Goal: Transaction & Acquisition: Purchase product/service

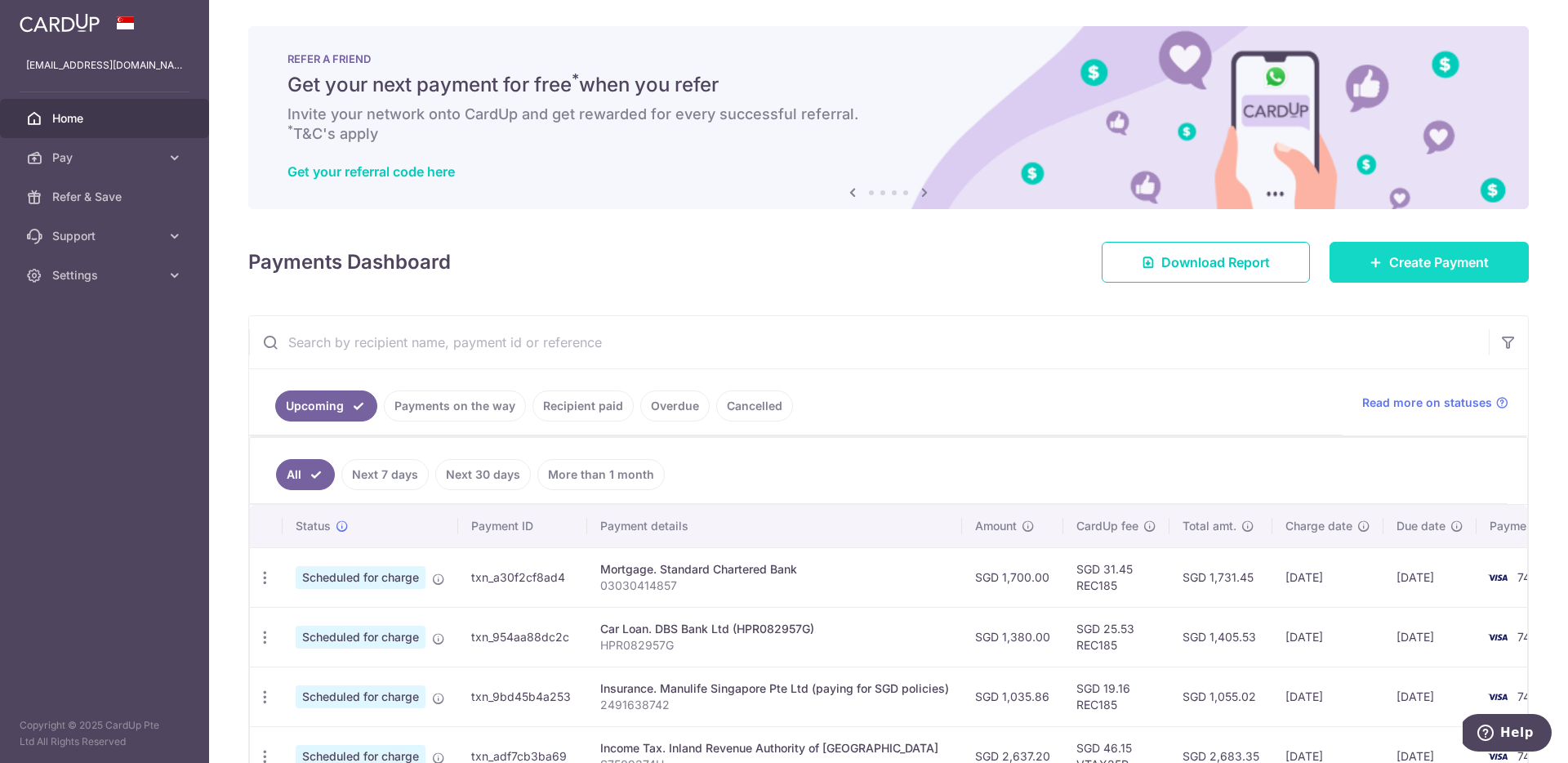
click at [1389, 268] on span "Create Payment" at bounding box center [1438, 262] width 100 height 19
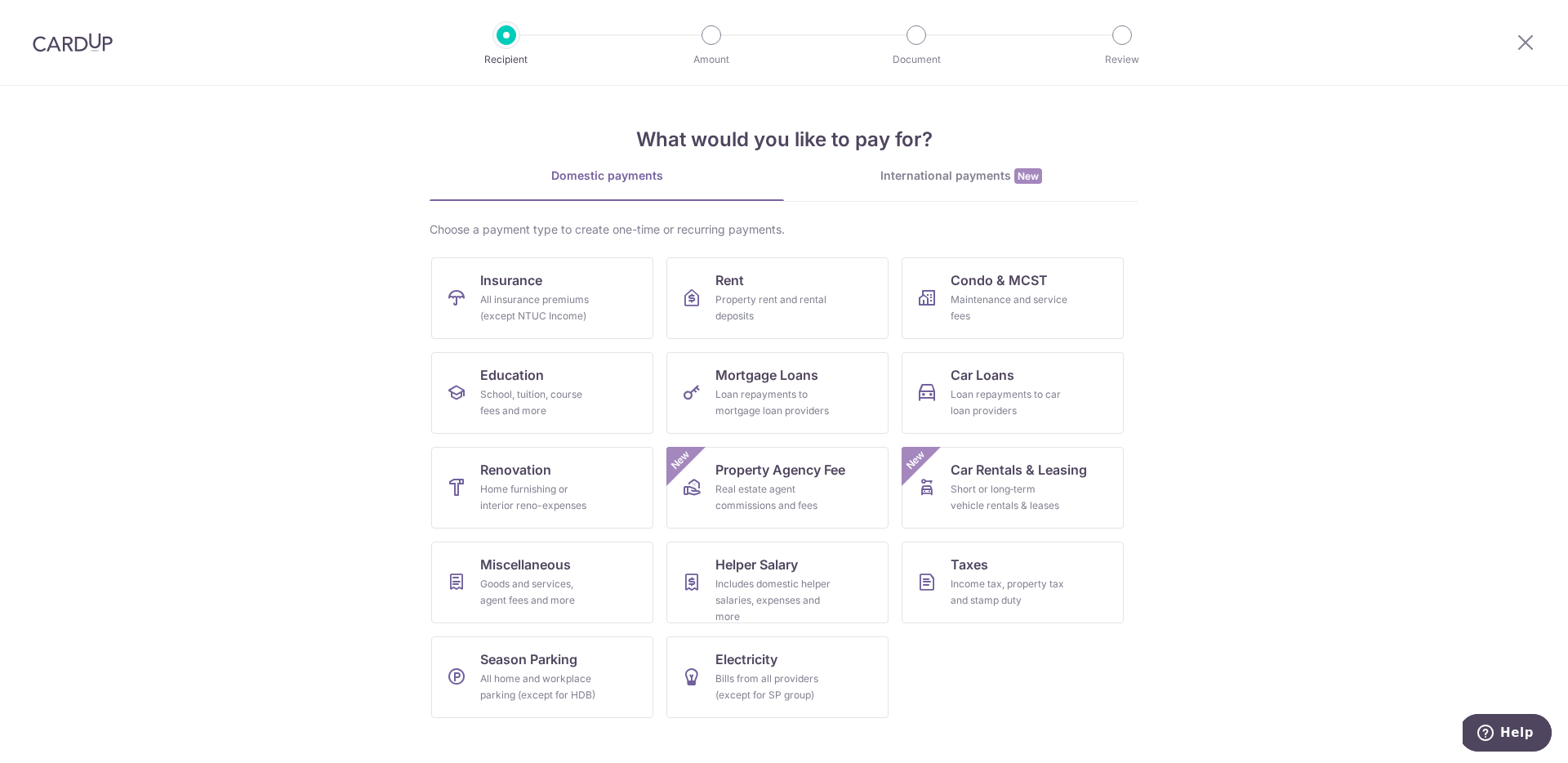
click at [939, 171] on div "International payments New" at bounding box center [961, 176] width 355 height 17
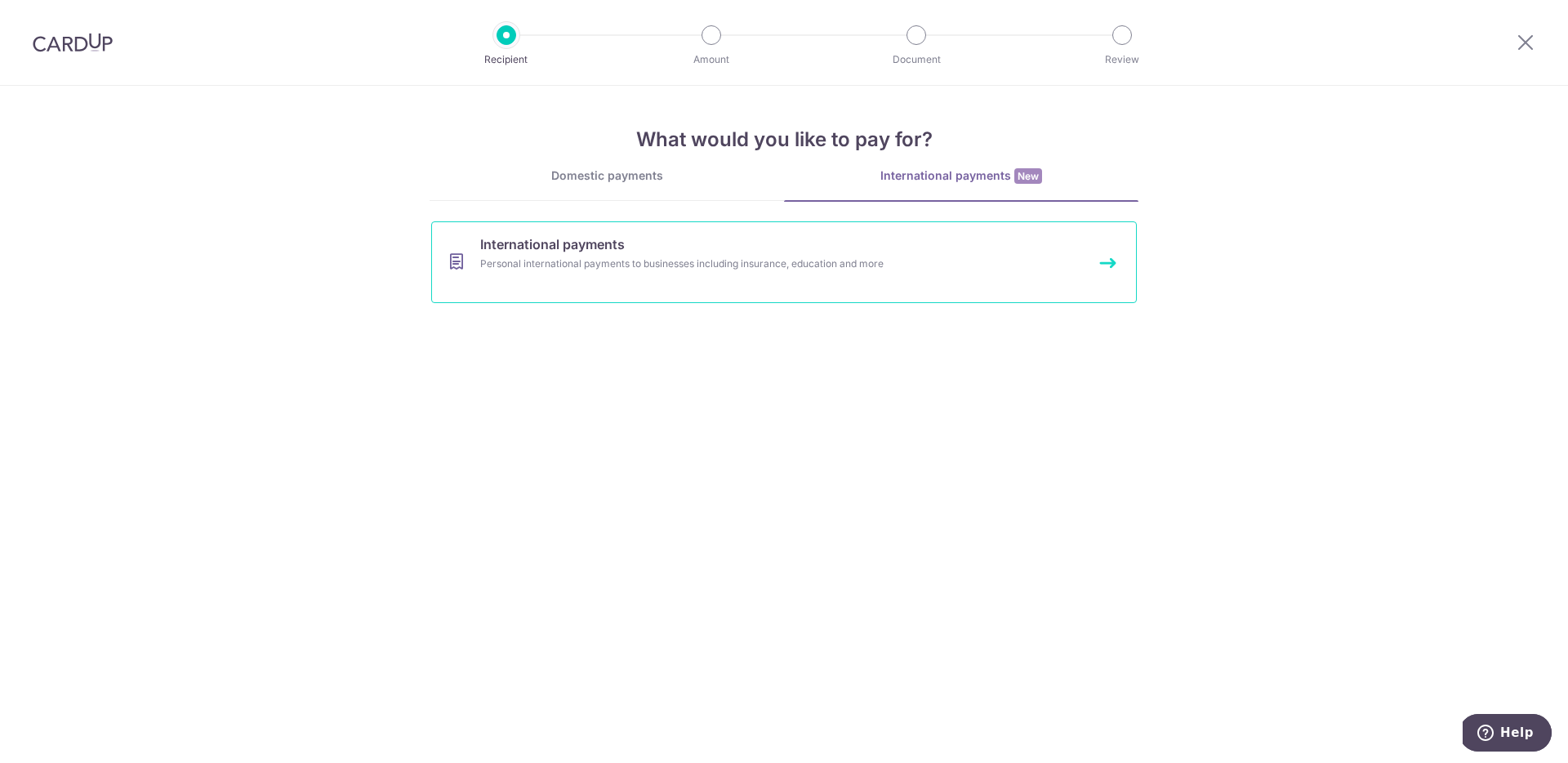
click at [555, 234] on span "International payments" at bounding box center [553, 244] width 145 height 19
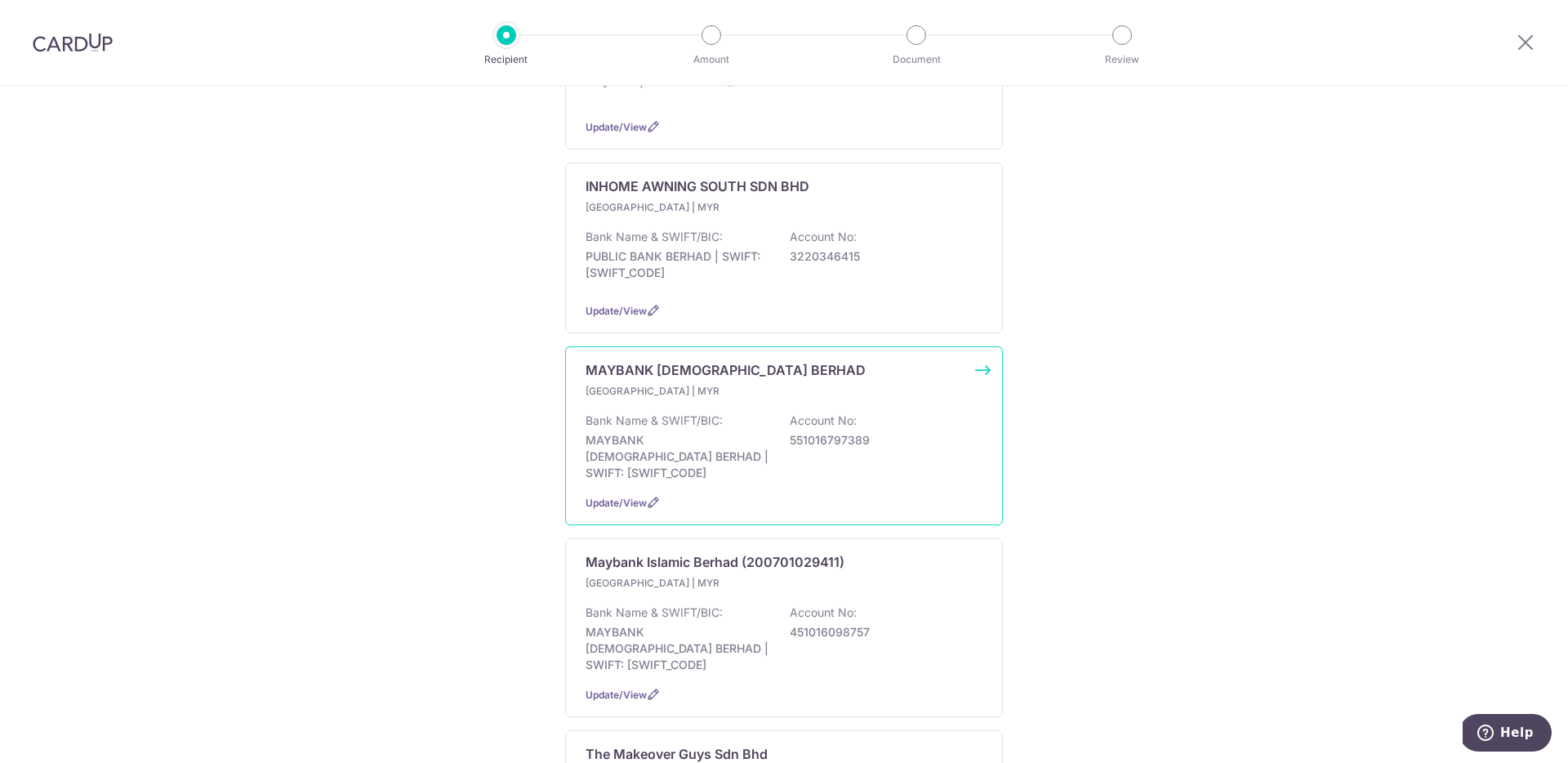
scroll to position [1085, 0]
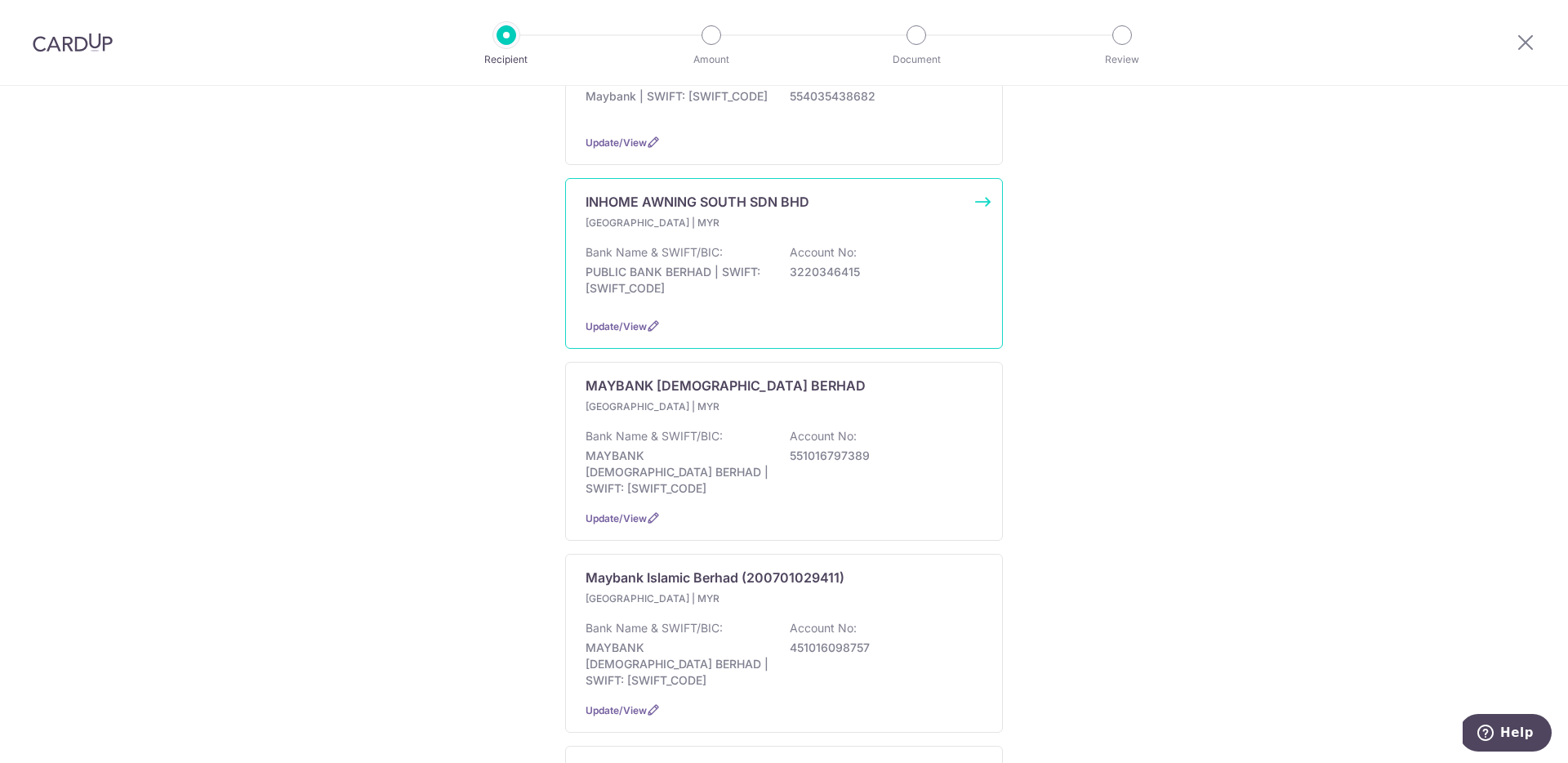
click at [819, 215] on div "Malaysia | MYR" at bounding box center [784, 222] width 397 height 16
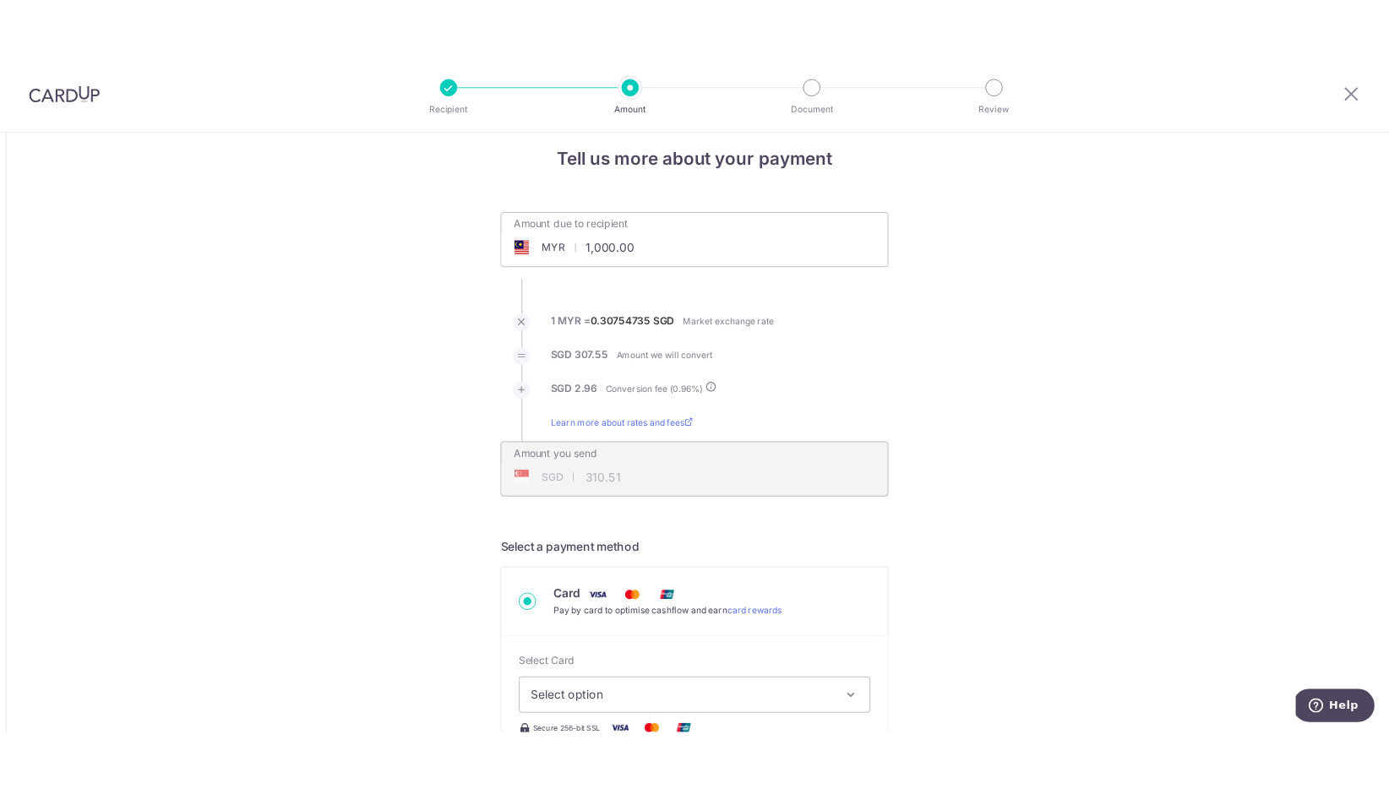
scroll to position [21, 0]
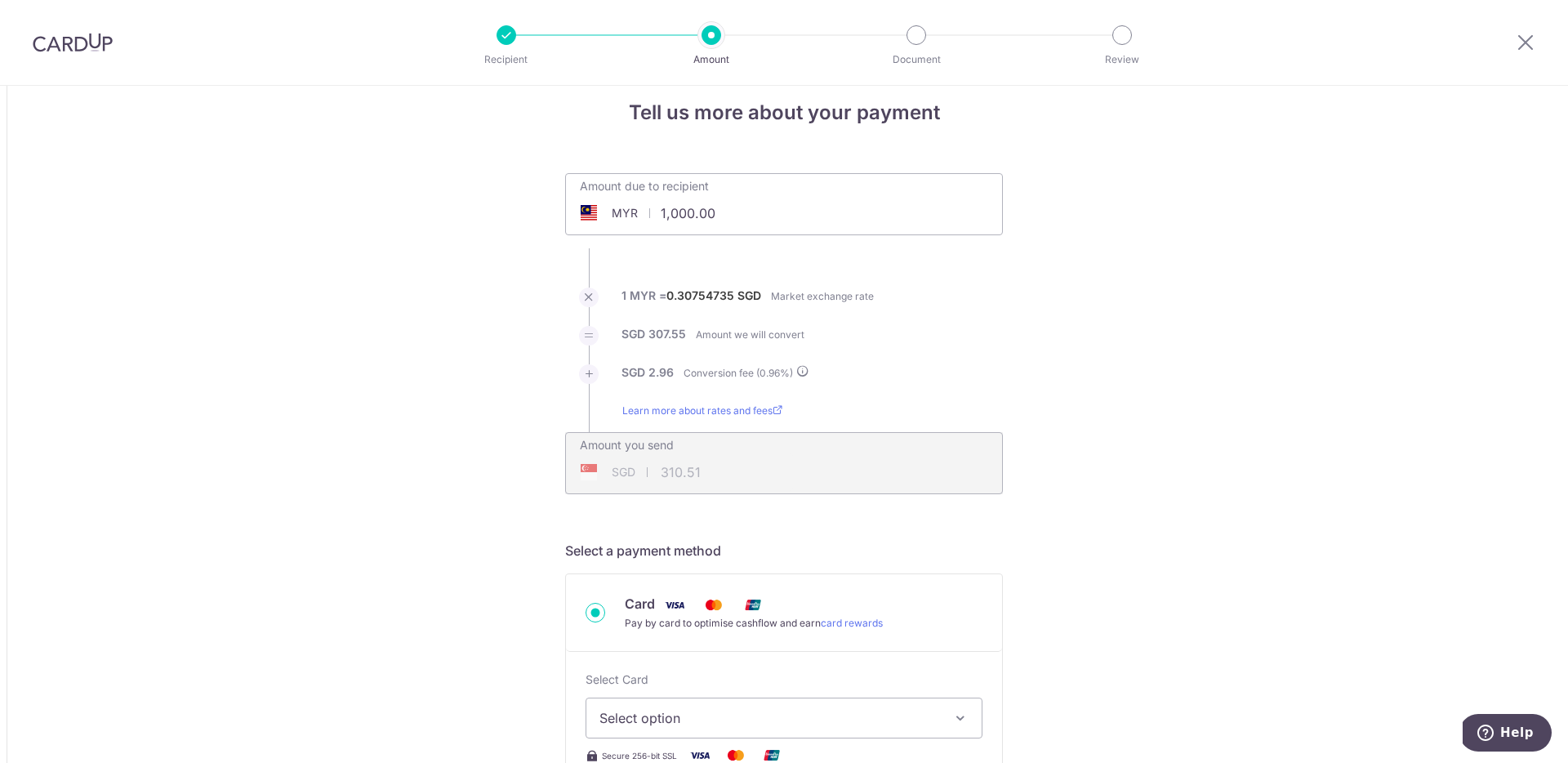
drag, startPoint x: 727, startPoint y: 215, endPoint x: 633, endPoint y: 212, distance: 94.0
click at [633, 212] on div "MYR 1,000.00 1000" at bounding box center [691, 213] width 252 height 38
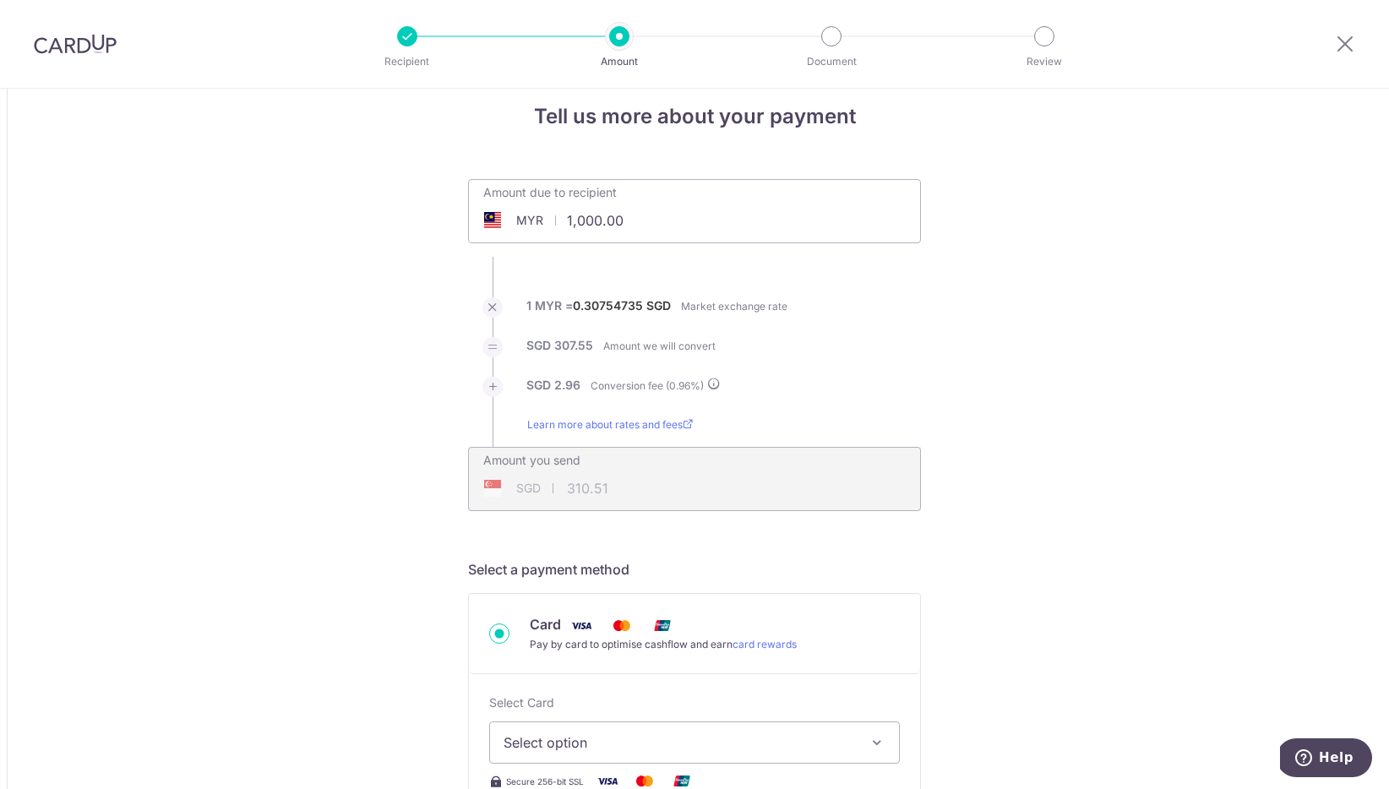
type input "1,000.00"
type input "310.50"
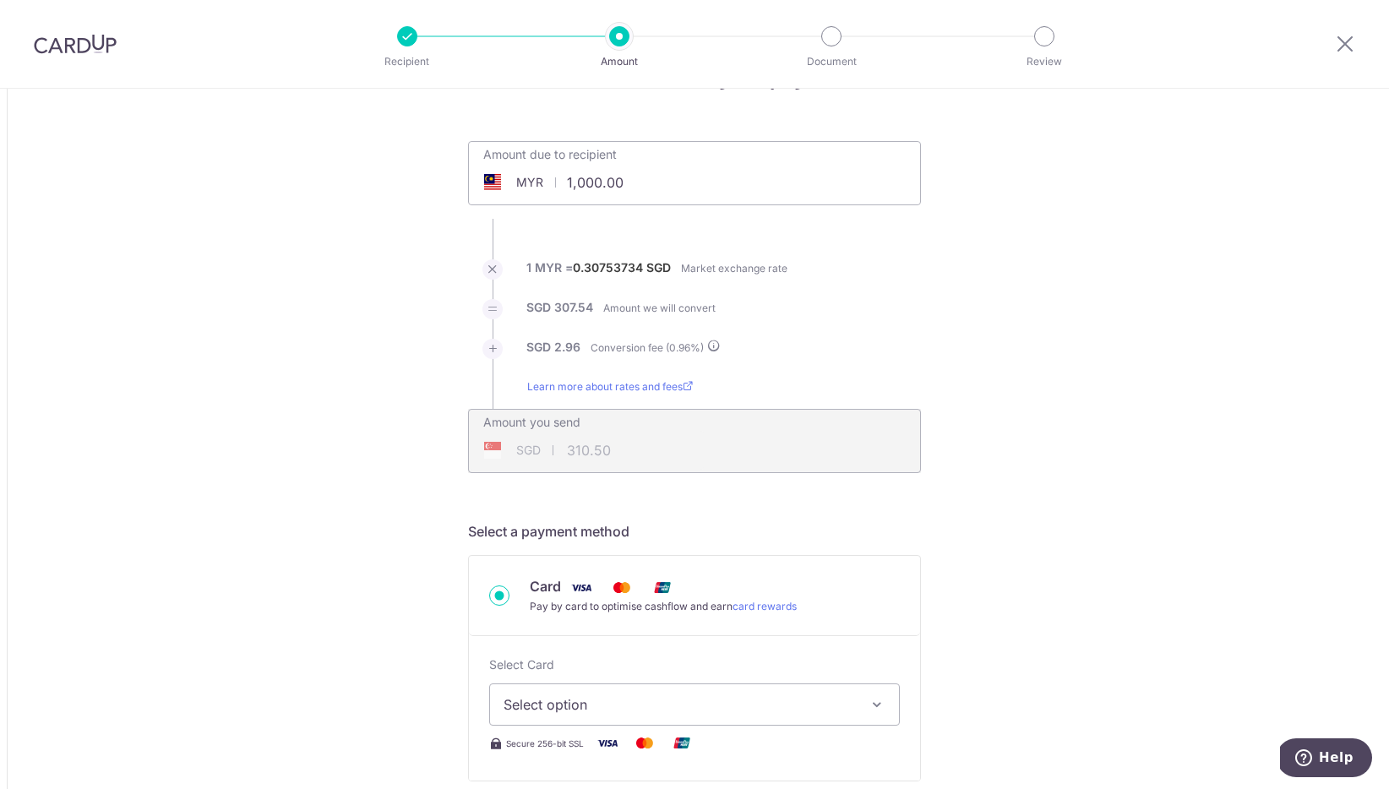
scroll to position [60, 0]
drag, startPoint x: 618, startPoint y: 184, endPoint x: 563, endPoint y: 184, distance: 54.1
click at [563, 184] on input "1,000.00" at bounding box center [599, 181] width 261 height 39
type input "1,000.00"
type input "310.49"
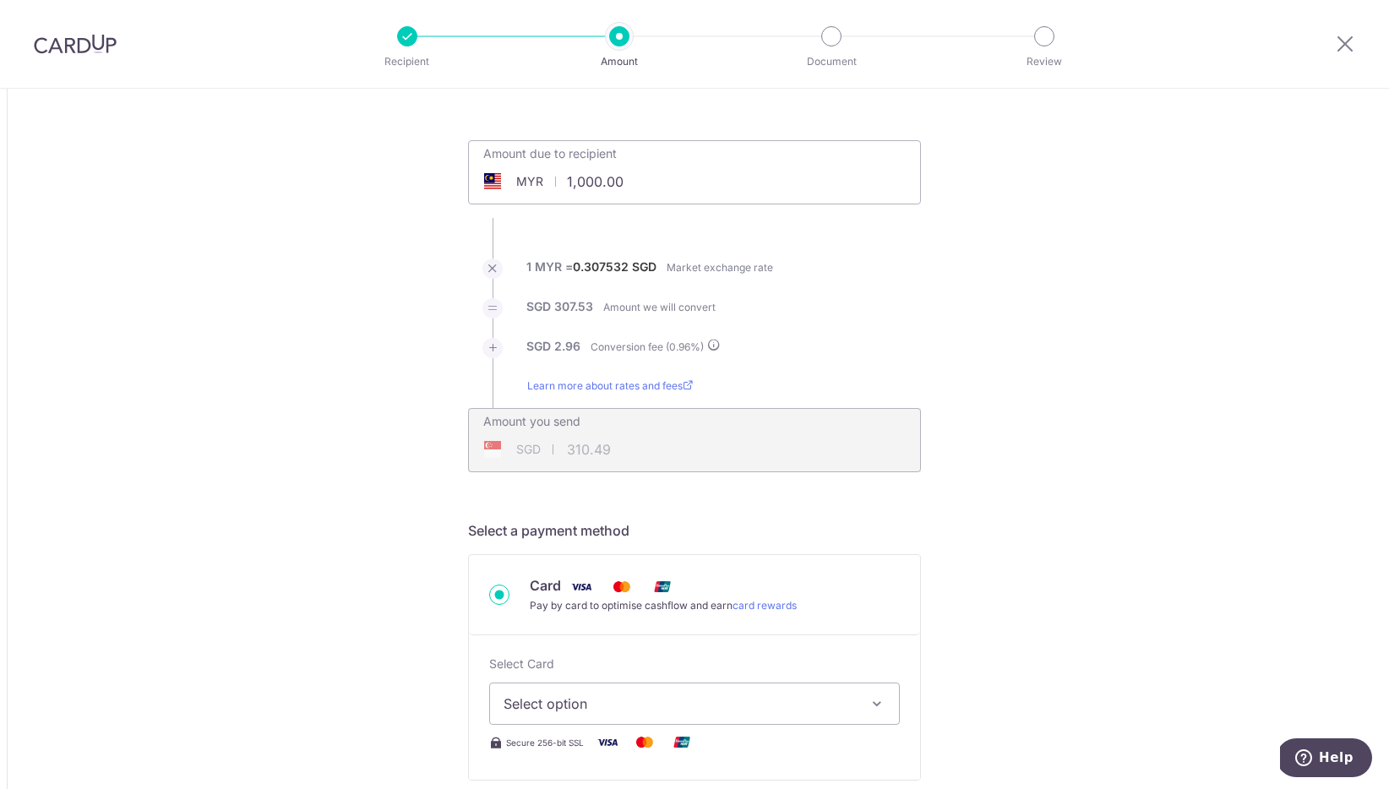
click at [590, 182] on input "1,000.00" at bounding box center [599, 181] width 261 height 39
drag, startPoint x: 618, startPoint y: 181, endPoint x: 557, endPoint y: 183, distance: 60.9
click at [557, 183] on input "1,000.00" at bounding box center [599, 181] width 261 height 39
click at [892, 399] on li "Learn more about rates and fees" at bounding box center [694, 393] width 453 height 30
type input "13,725.00"
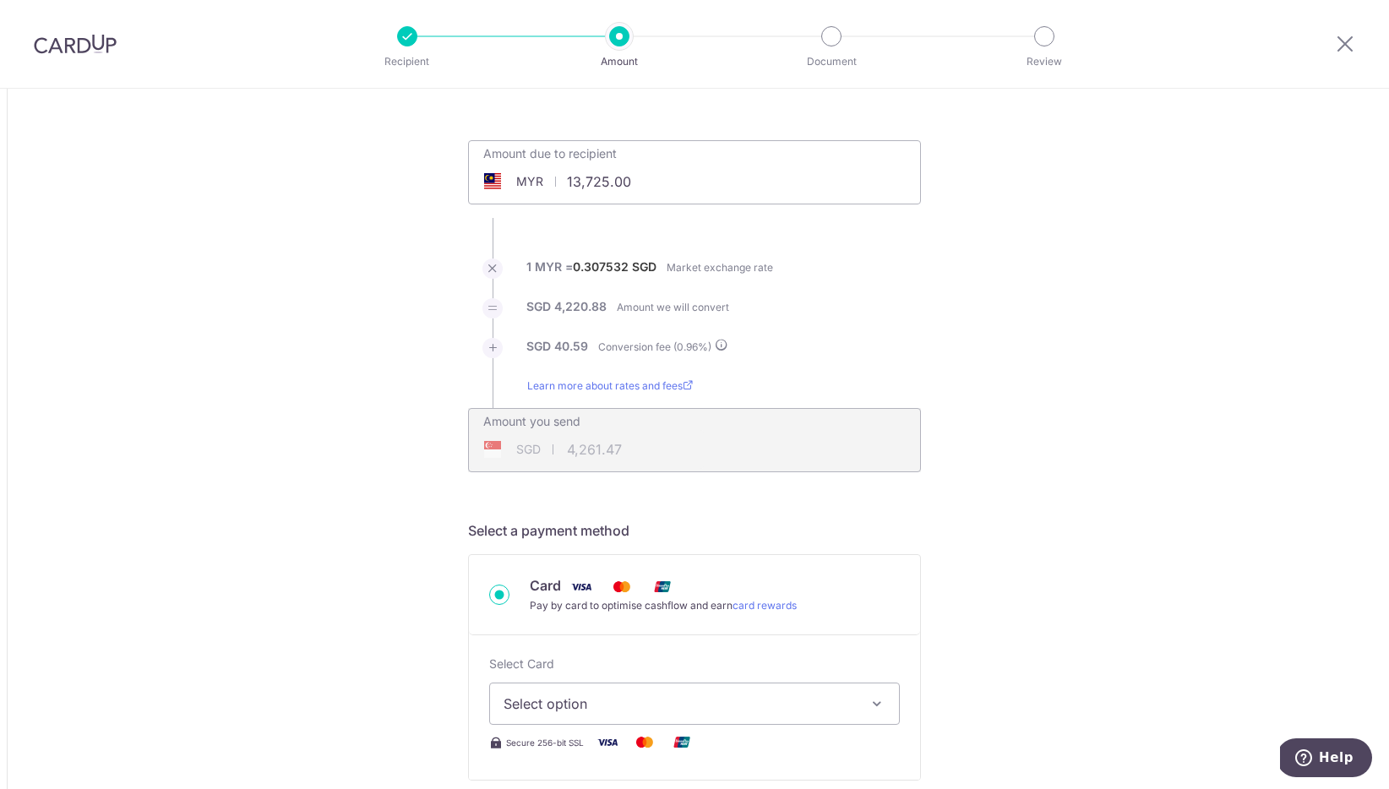
type input "4,261.45"
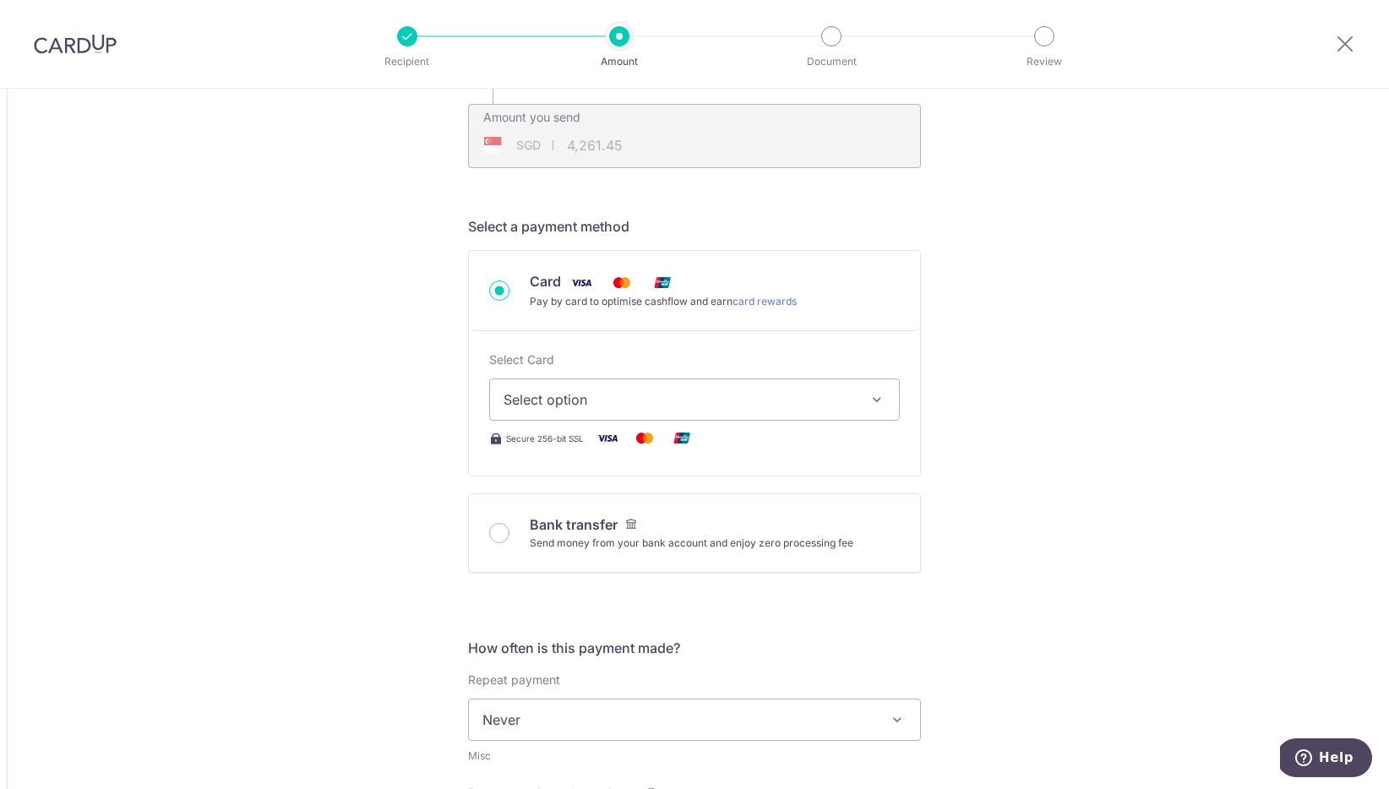
scroll to position [365, 0]
click at [792, 408] on span "Select option" at bounding box center [679, 399] width 351 height 20
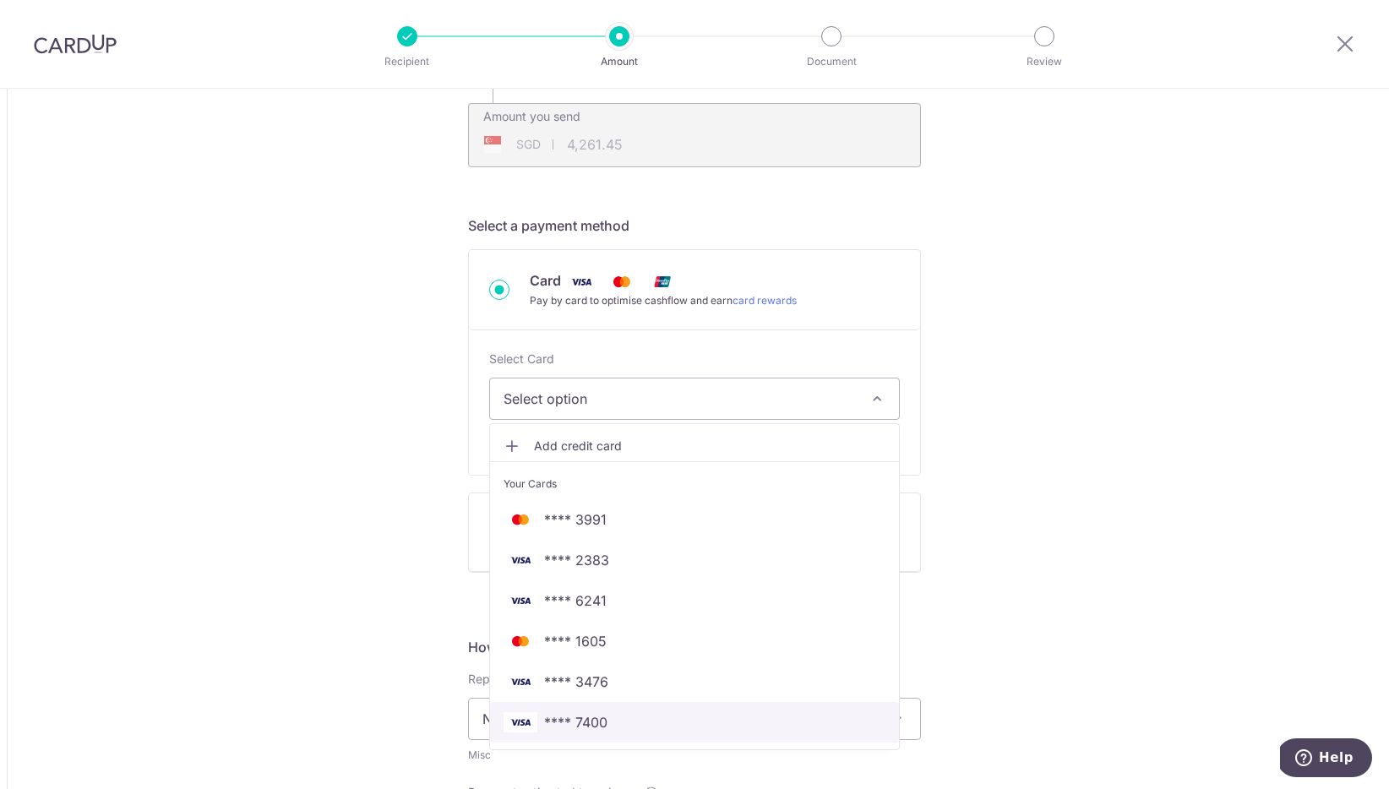
click at [575, 722] on span "**** 7400" at bounding box center [575, 722] width 63 height 20
type input "13,725.00"
type input "4,261.44"
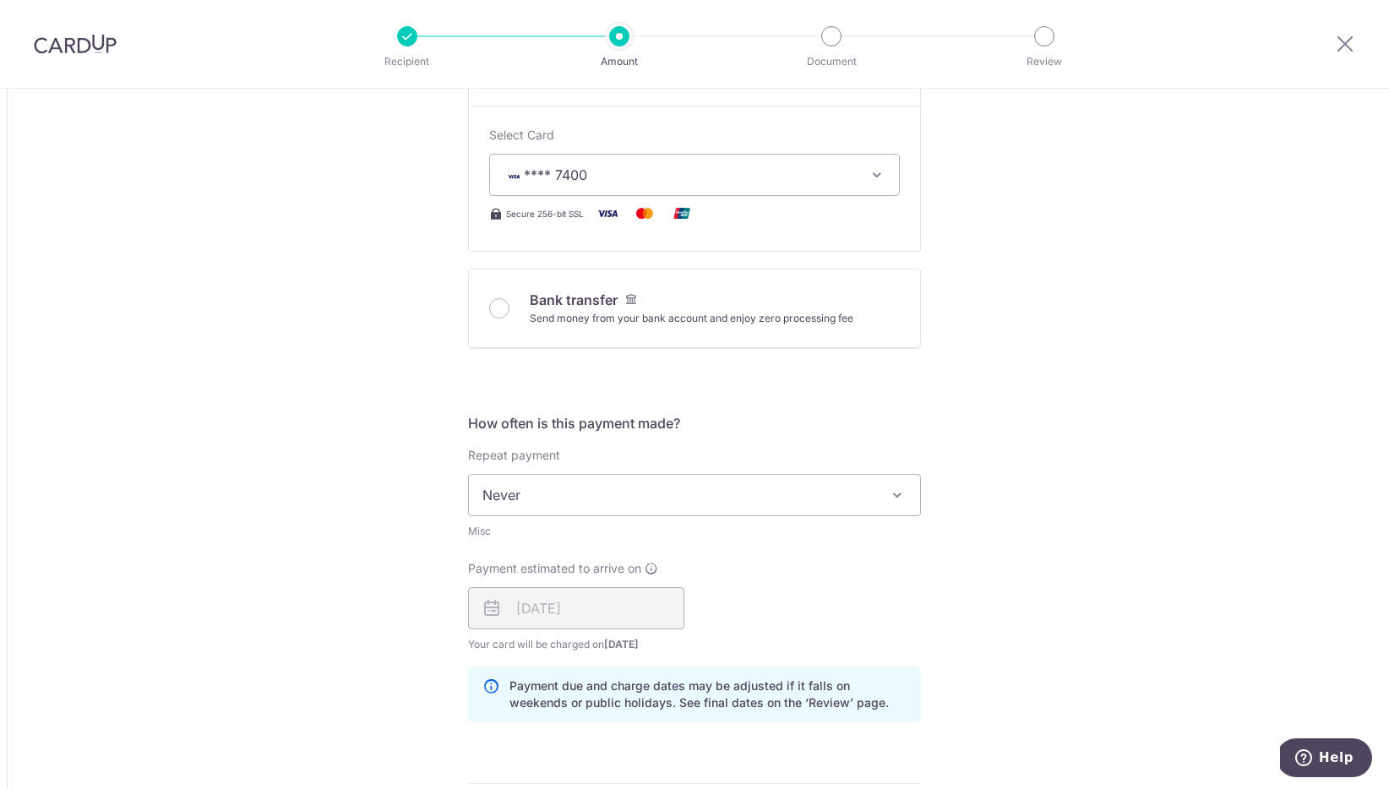
scroll to position [814, 0]
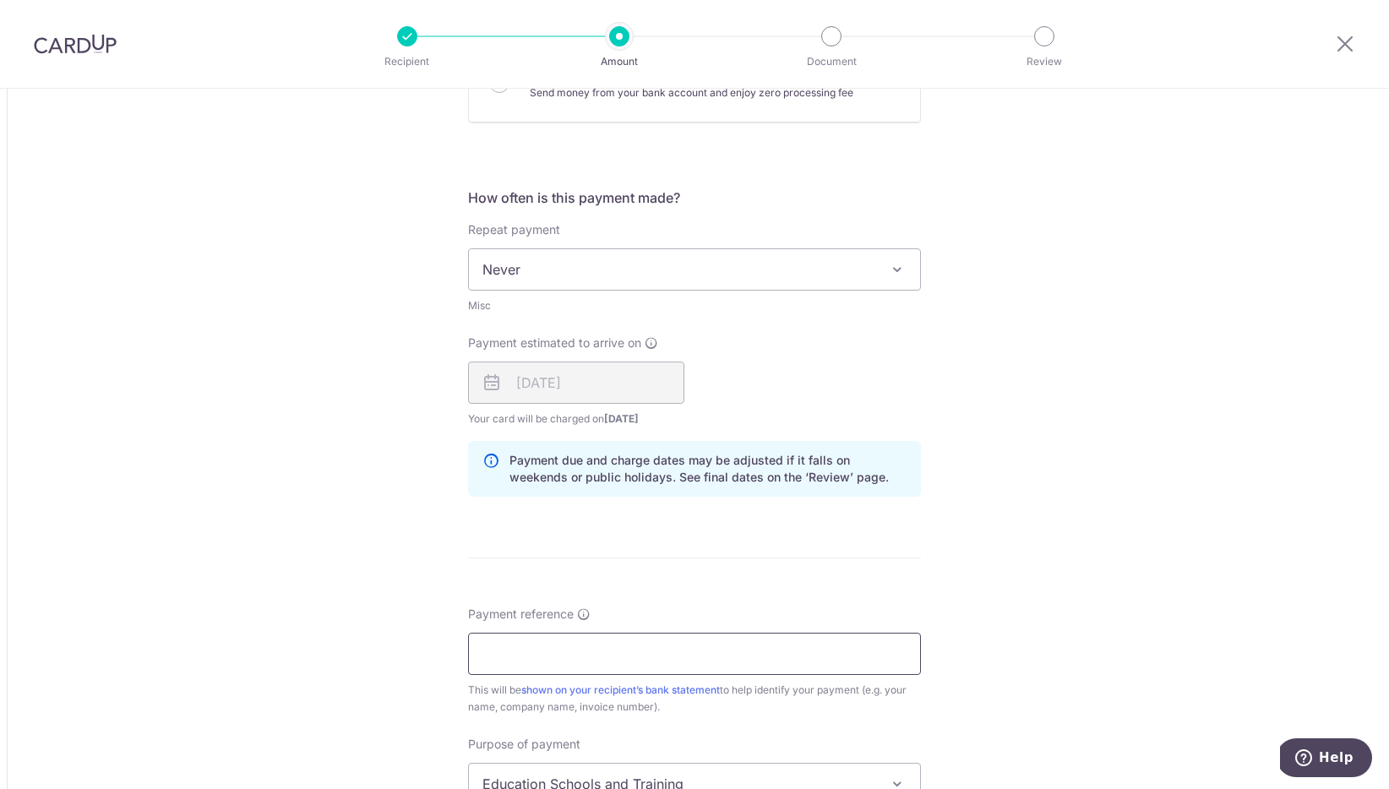
click at [676, 656] on input "Payment reference" at bounding box center [694, 654] width 453 height 42
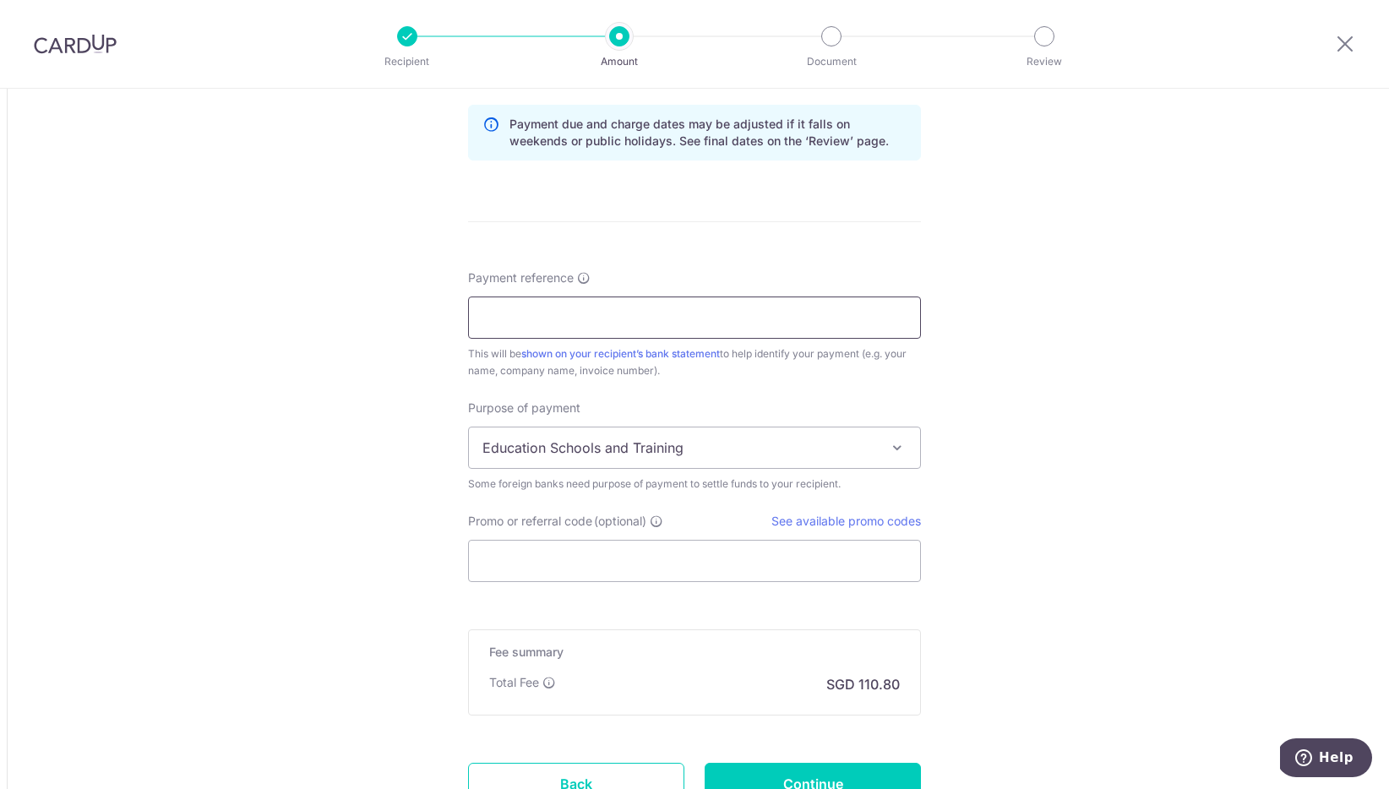
scroll to position [1147, 0]
click at [548, 326] on input "Payment reference" at bounding box center [694, 321] width 453 height 42
type input "GLOBE185"
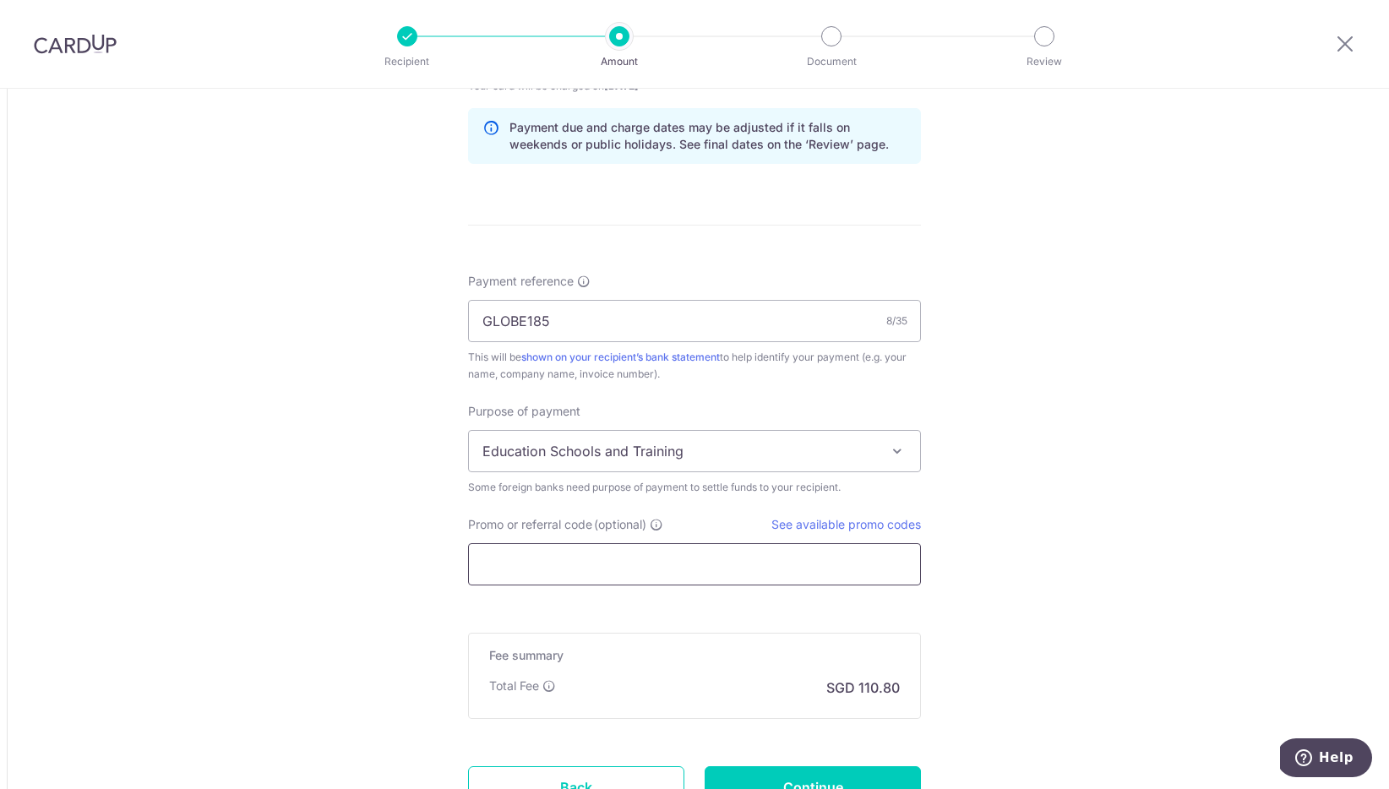
click at [799, 567] on input "Promo or referral code (optional)" at bounding box center [694, 564] width 453 height 42
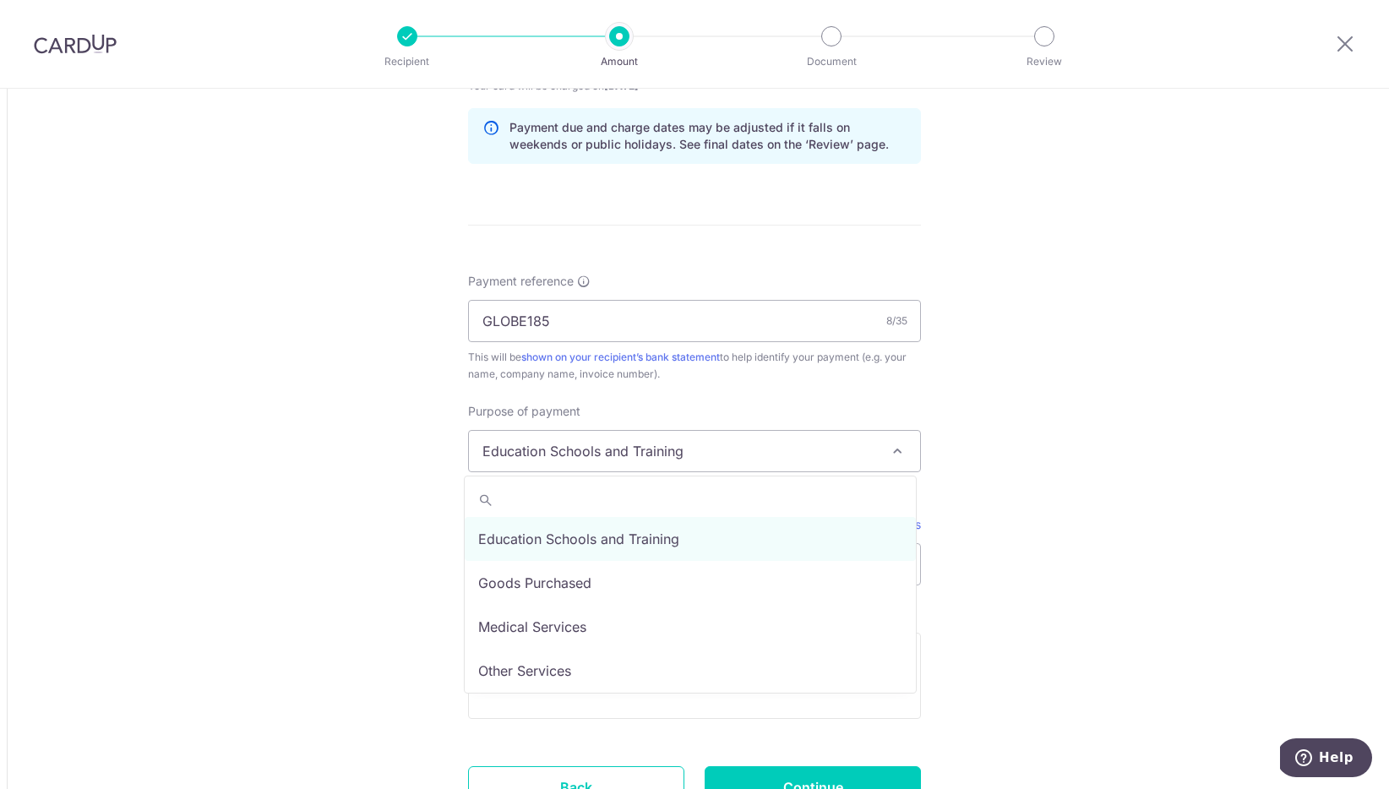
click at [771, 455] on span "Education Schools and Training" at bounding box center [694, 451] width 451 height 41
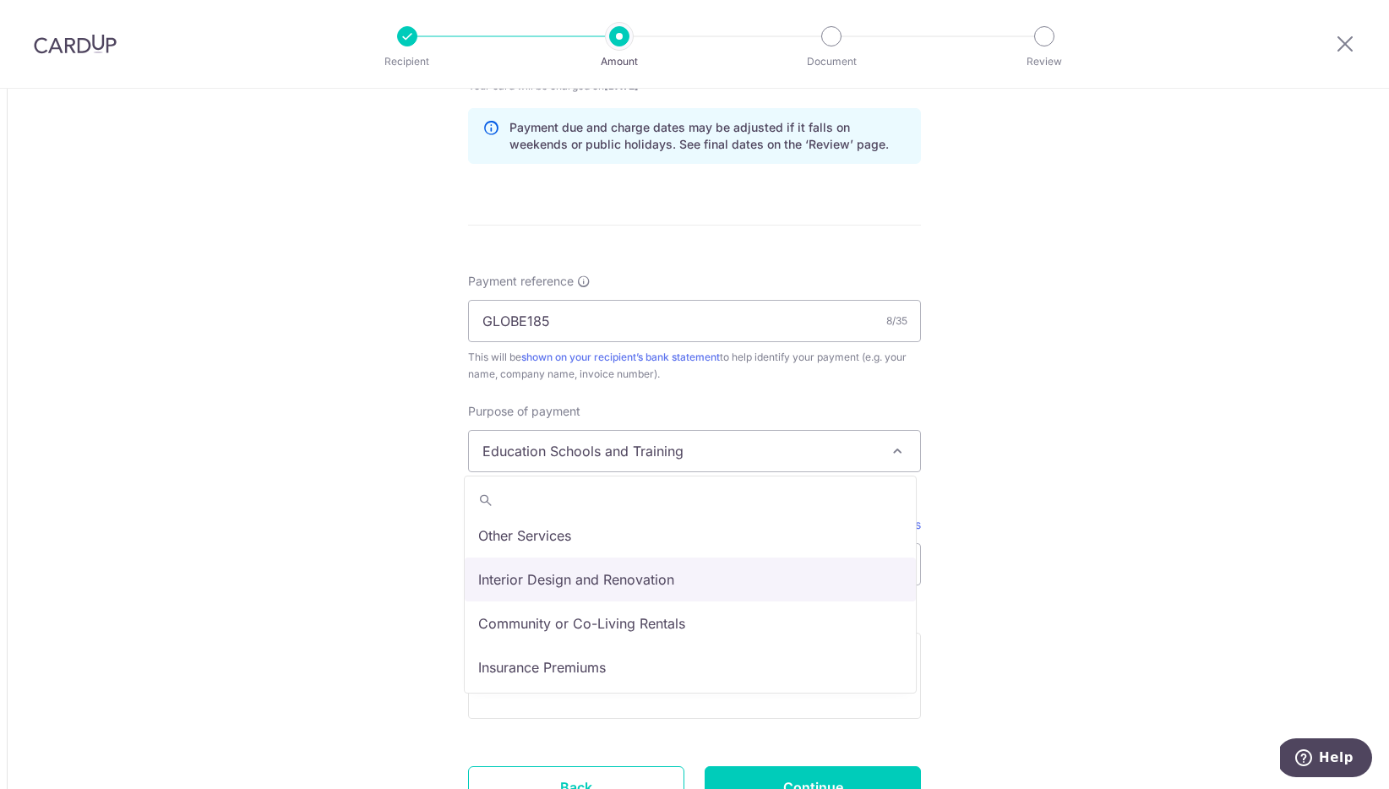
select select "Interior Design and Renovation"
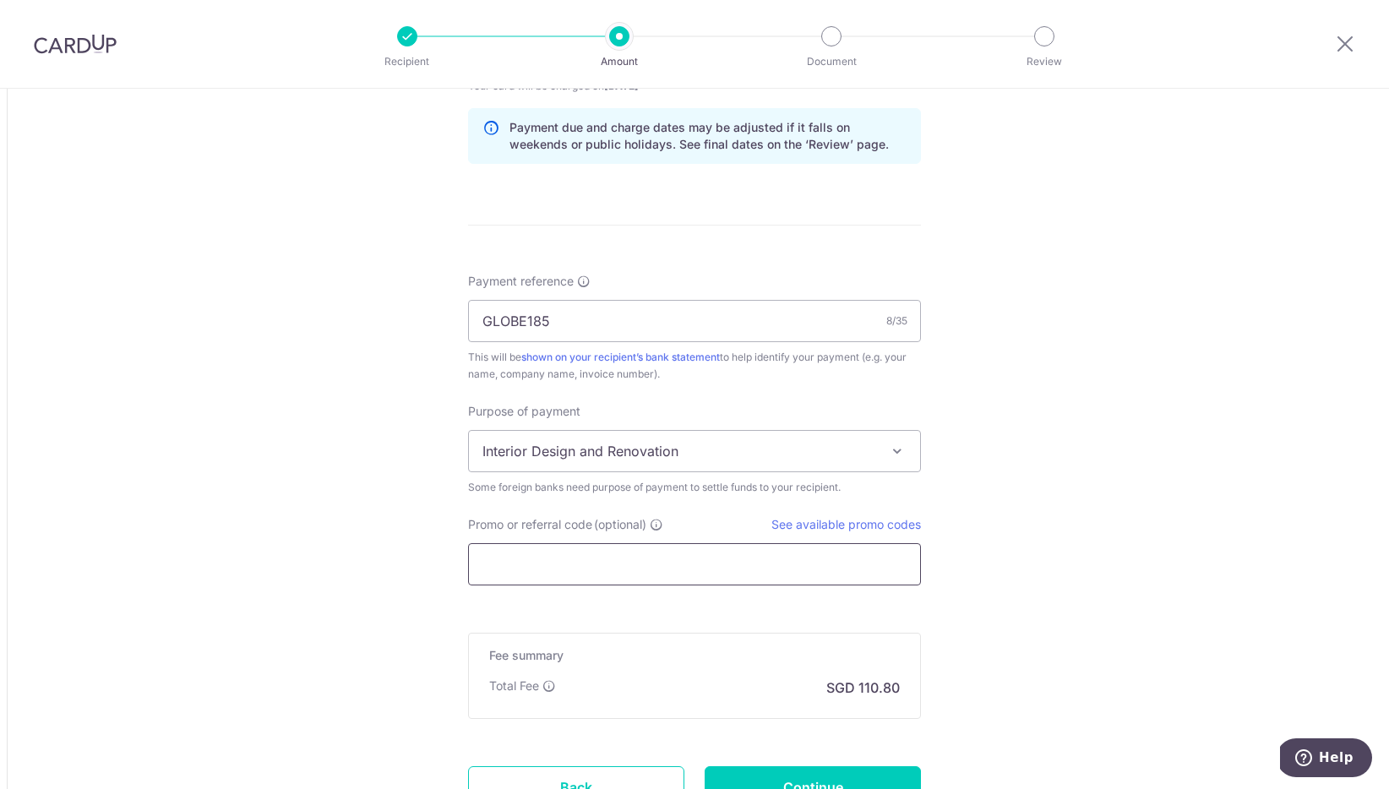
click at [859, 574] on input "Promo or referral code (optional)" at bounding box center [694, 564] width 453 height 42
drag, startPoint x: 564, startPoint y: 325, endPoint x: 466, endPoint y: 321, distance: 98.1
click at [468, 321] on input "GLOBE185" at bounding box center [694, 321] width 453 height 42
click at [603, 568] on input "Promo or referral code (optional)" at bounding box center [694, 564] width 453 height 42
paste input "GLOBE185"
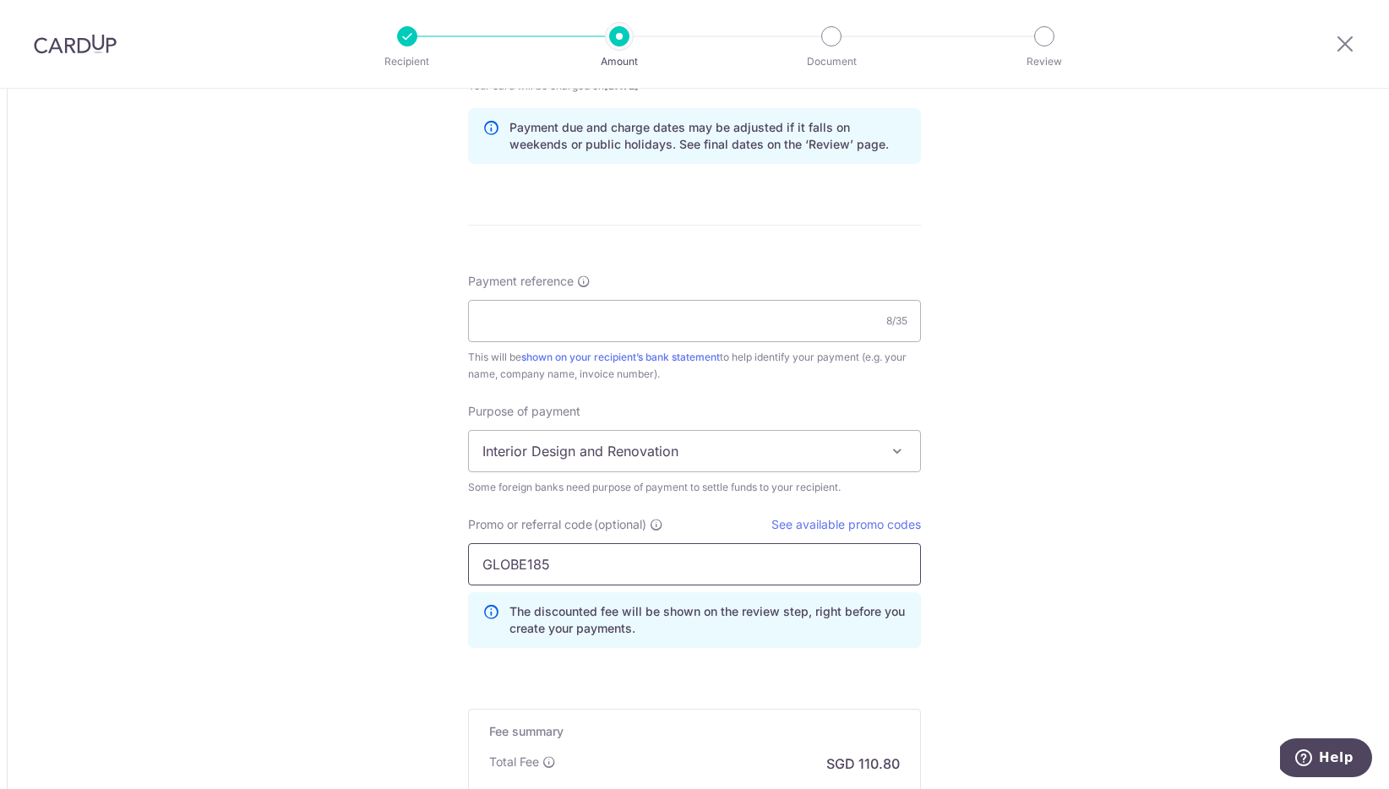
type input "GLOBE185"
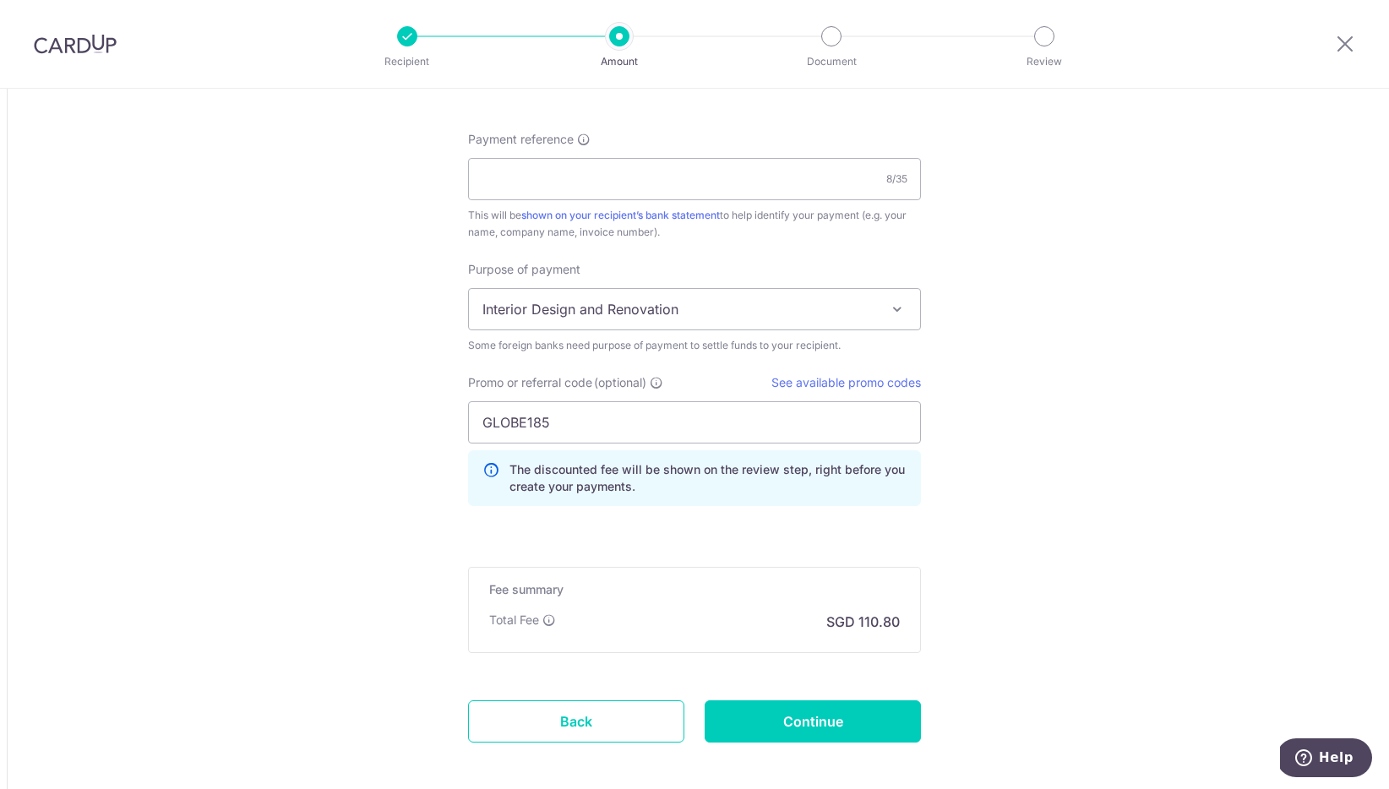
scroll to position [1300, 0]
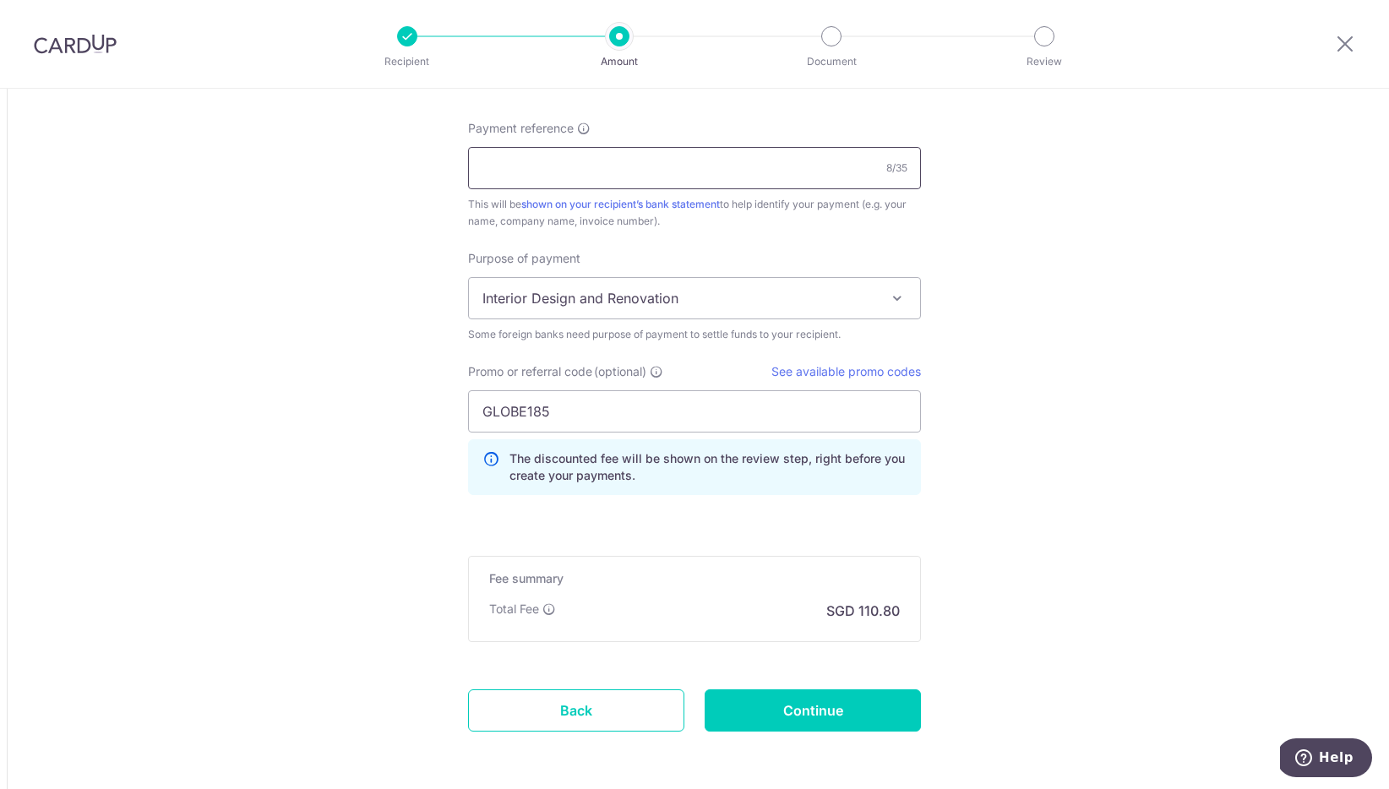
click at [667, 168] on input "Payment reference" at bounding box center [694, 168] width 453 height 42
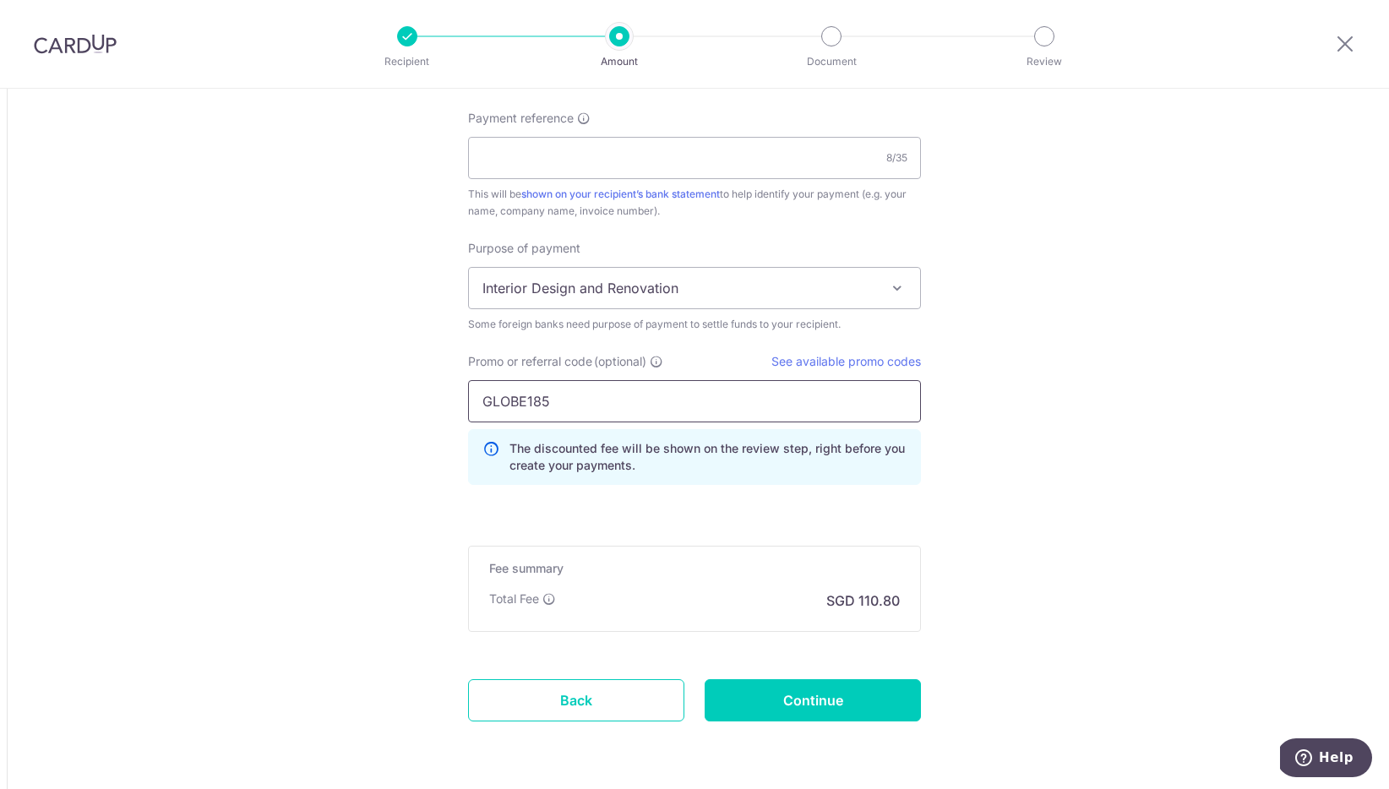
scroll to position [1312, 0]
click at [648, 401] on input "GLOBE185" at bounding box center [694, 399] width 453 height 42
click at [558, 164] on input "Payment reference" at bounding box center [694, 156] width 453 height 42
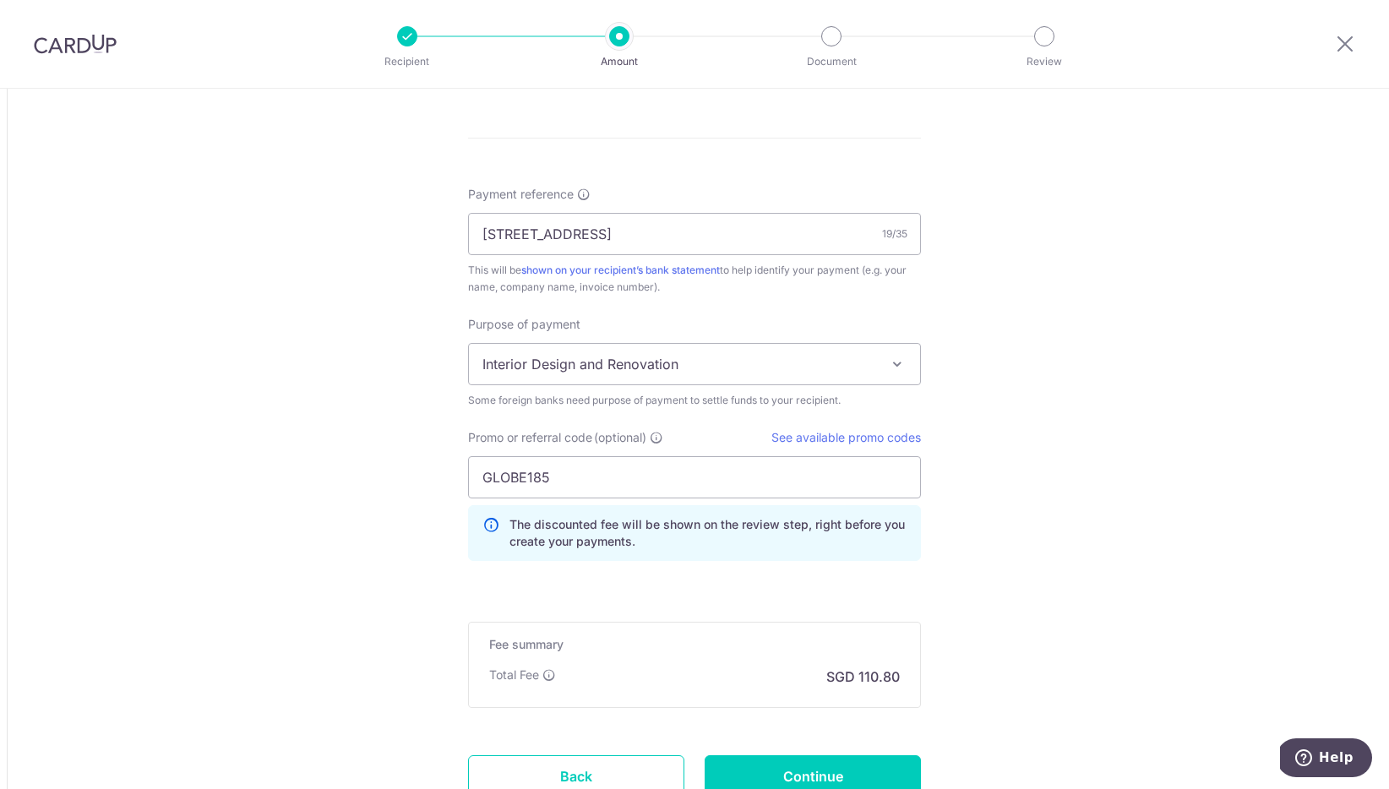
scroll to position [1206, 0]
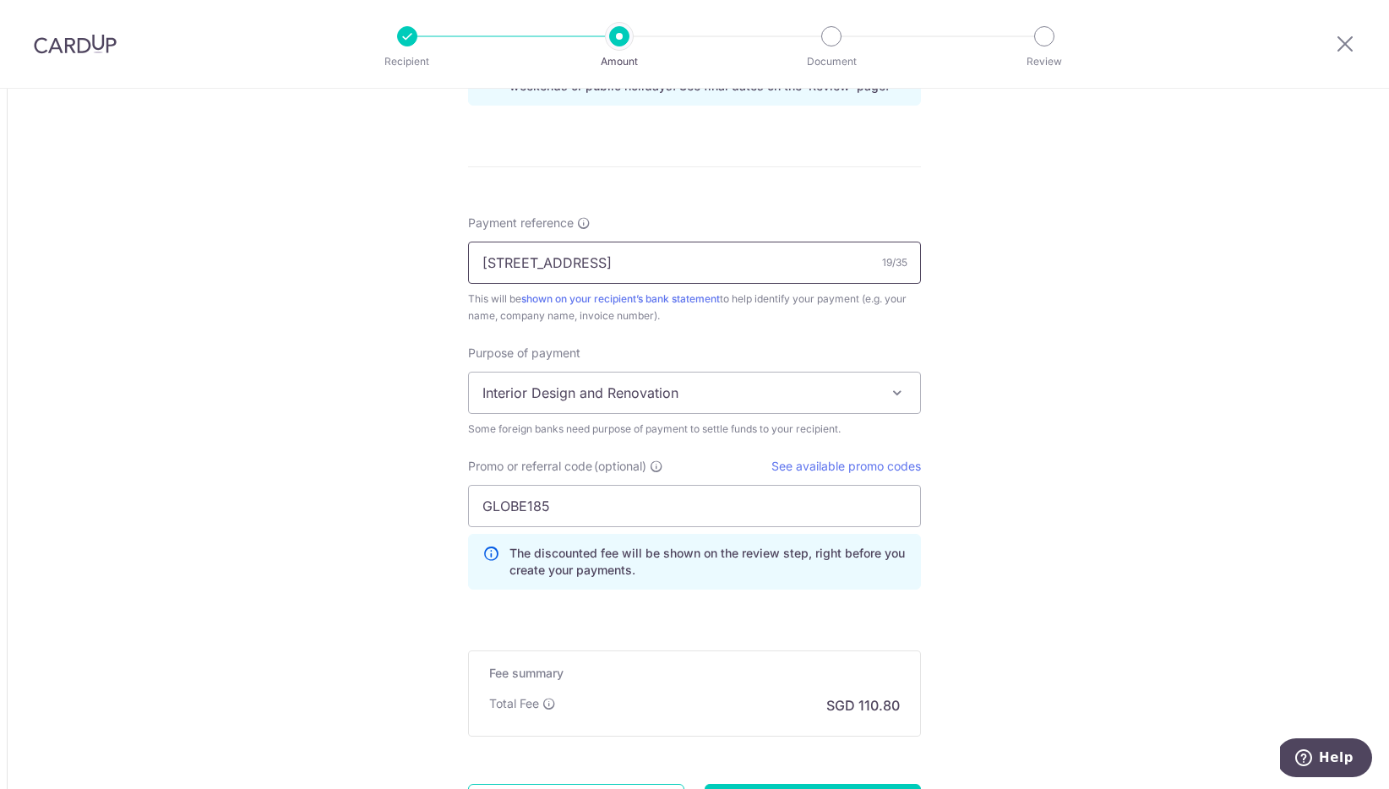
click at [477, 260] on input "6 Jalan Ekoflora 29" at bounding box center [694, 263] width 453 height 42
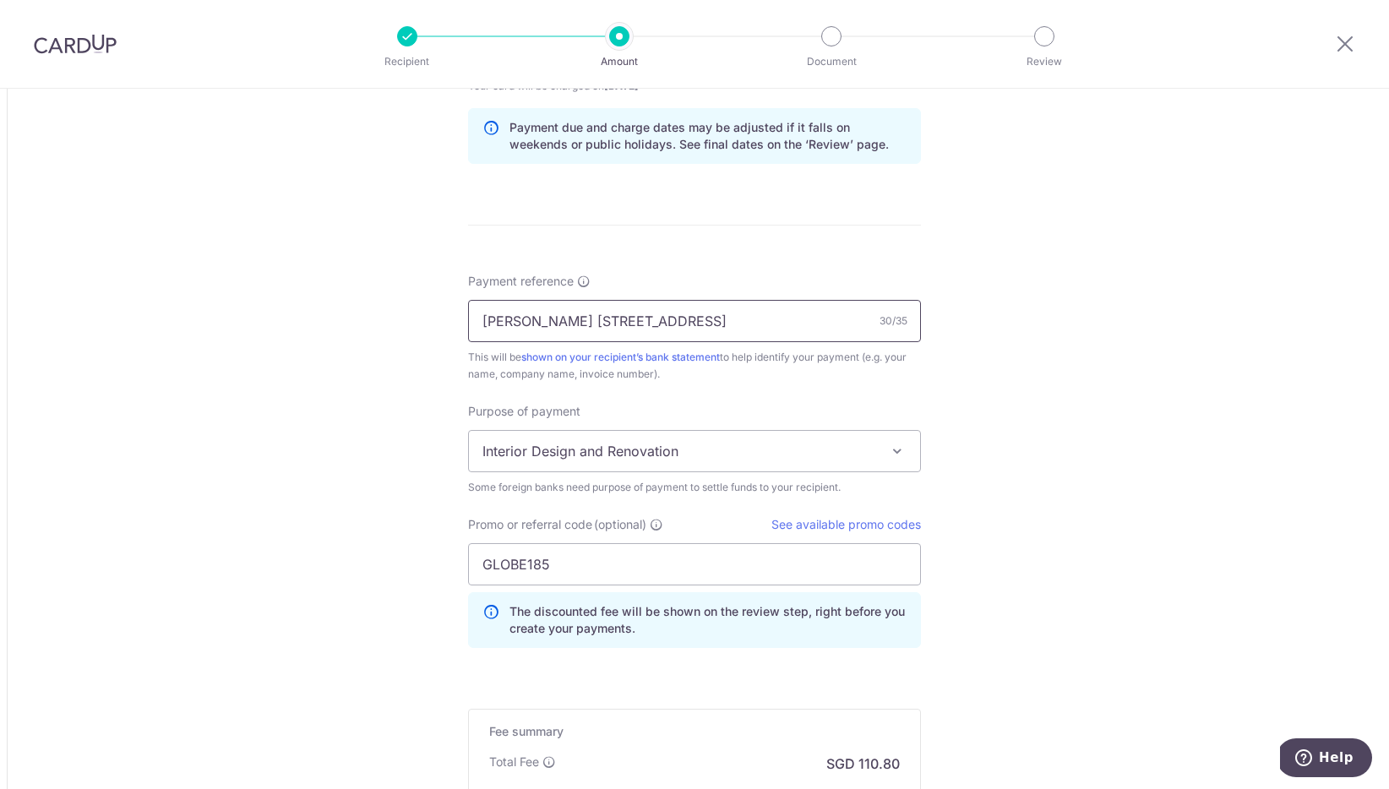
scroll to position [1146, 0]
drag, startPoint x: 554, startPoint y: 321, endPoint x: 411, endPoint y: 311, distance: 143.1
click at [476, 325] on input "202401 6 Jalan Ekoflora 29" at bounding box center [694, 322] width 453 height 42
click at [570, 324] on input "Order 202401 [STREET_ADDRESS]" at bounding box center [694, 322] width 453 height 42
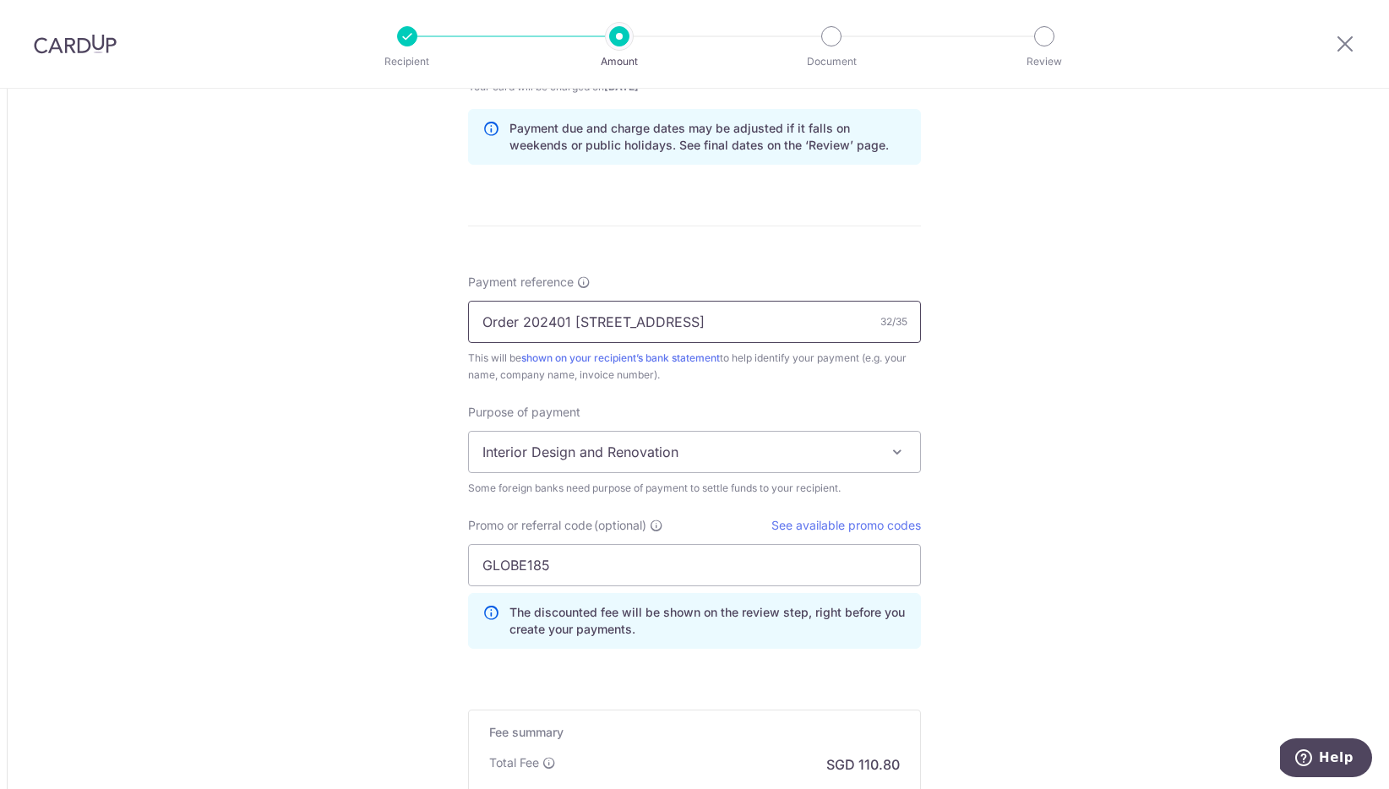
type input "Order 202401 [STREET_ADDRESS]"
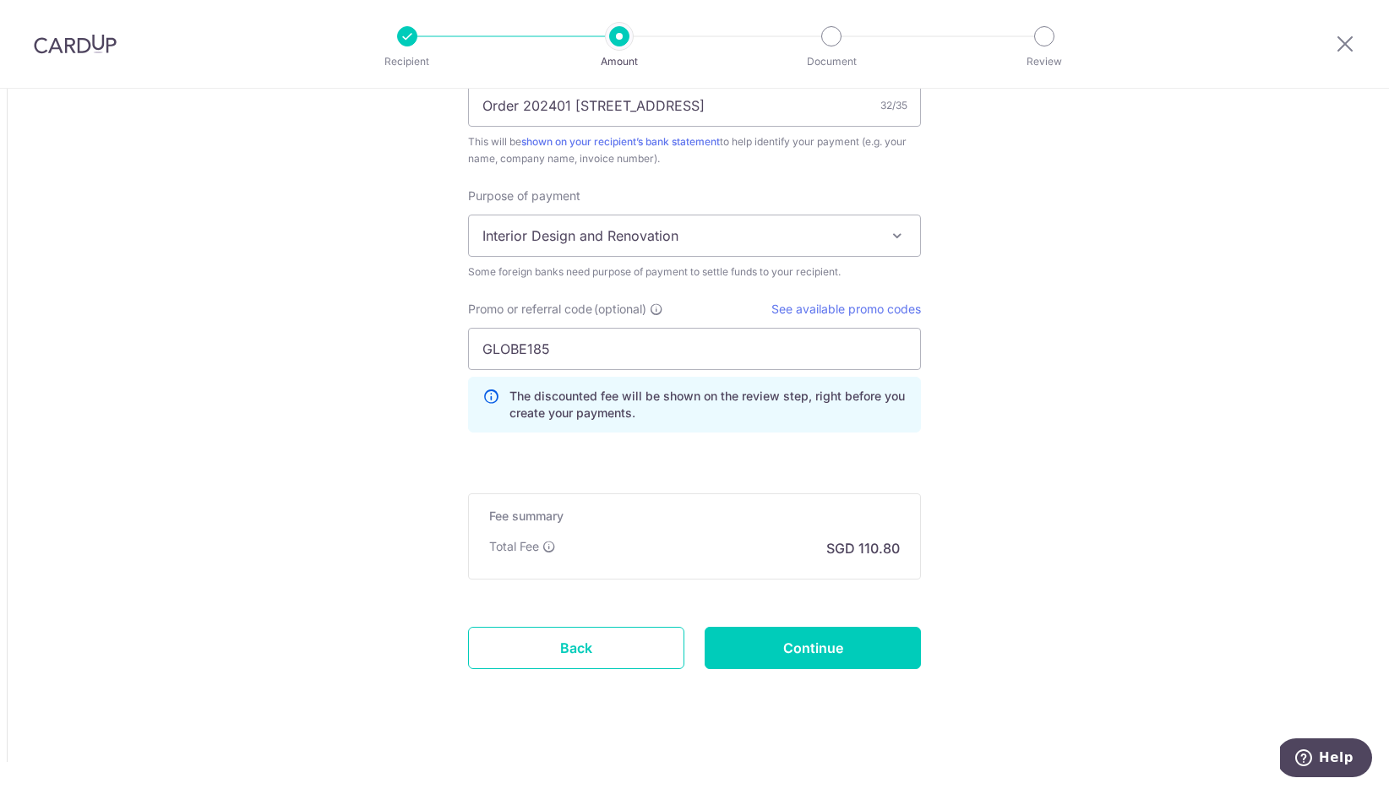
scroll to position [1369, 0]
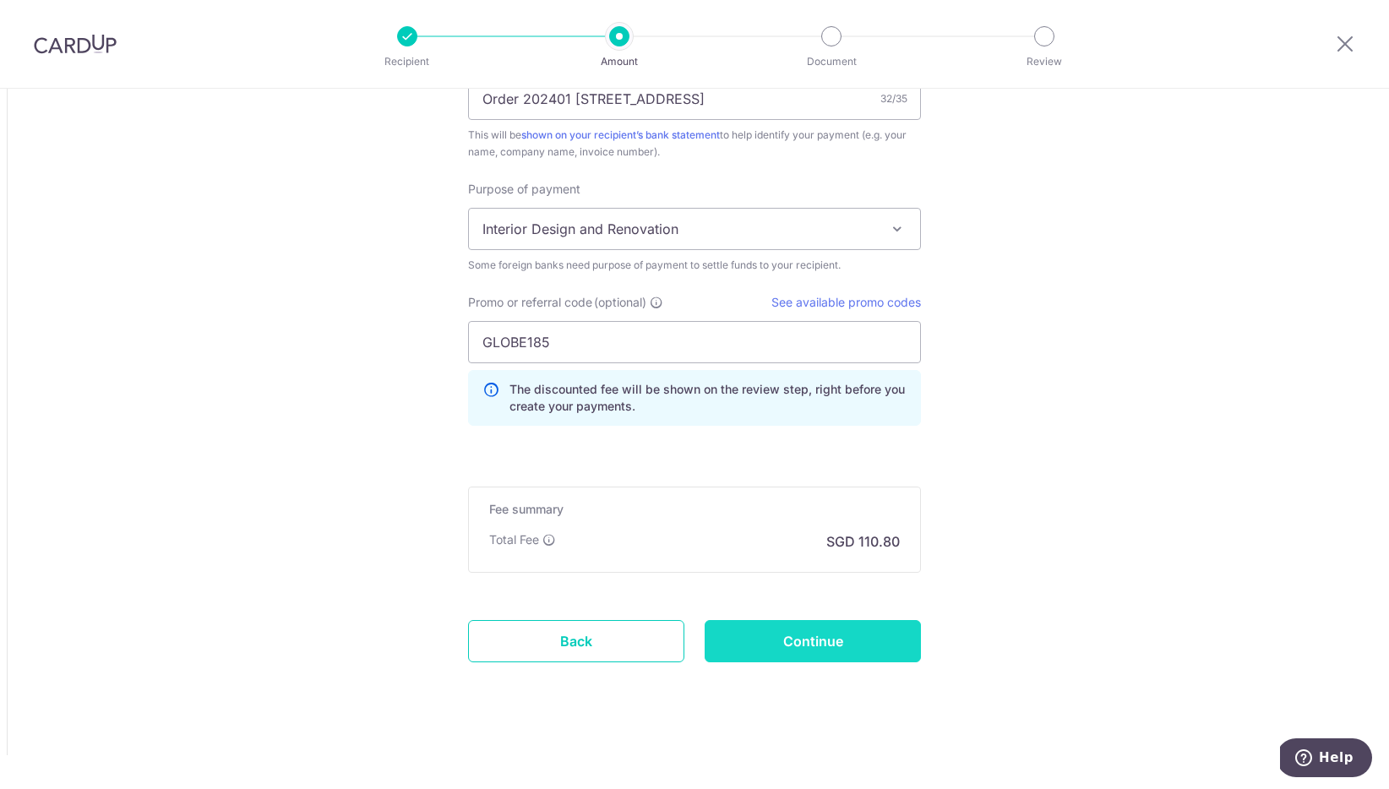
click at [838, 635] on input "Continue" at bounding box center [813, 641] width 216 height 42
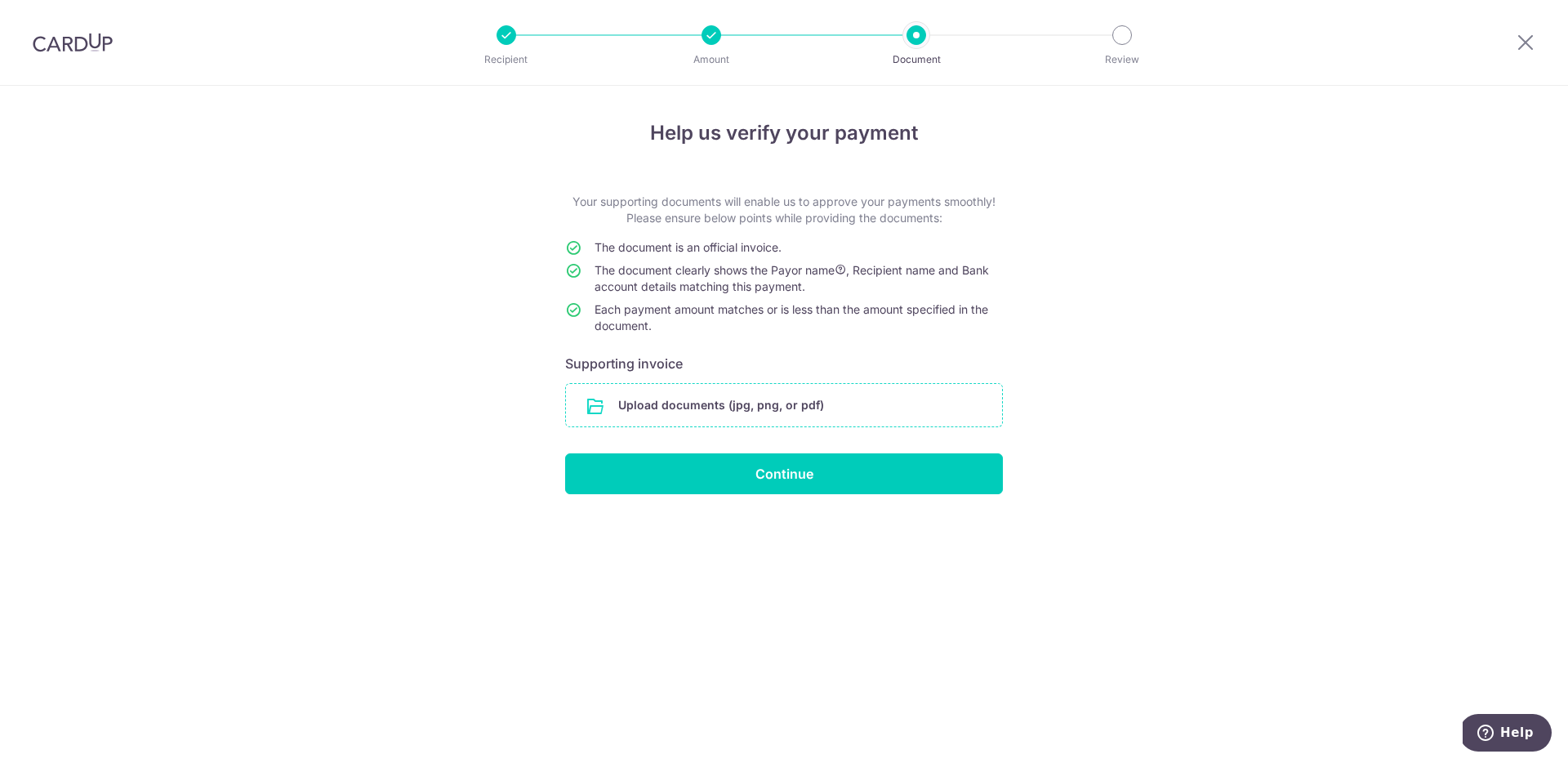
click at [835, 413] on input "file" at bounding box center [783, 405] width 436 height 43
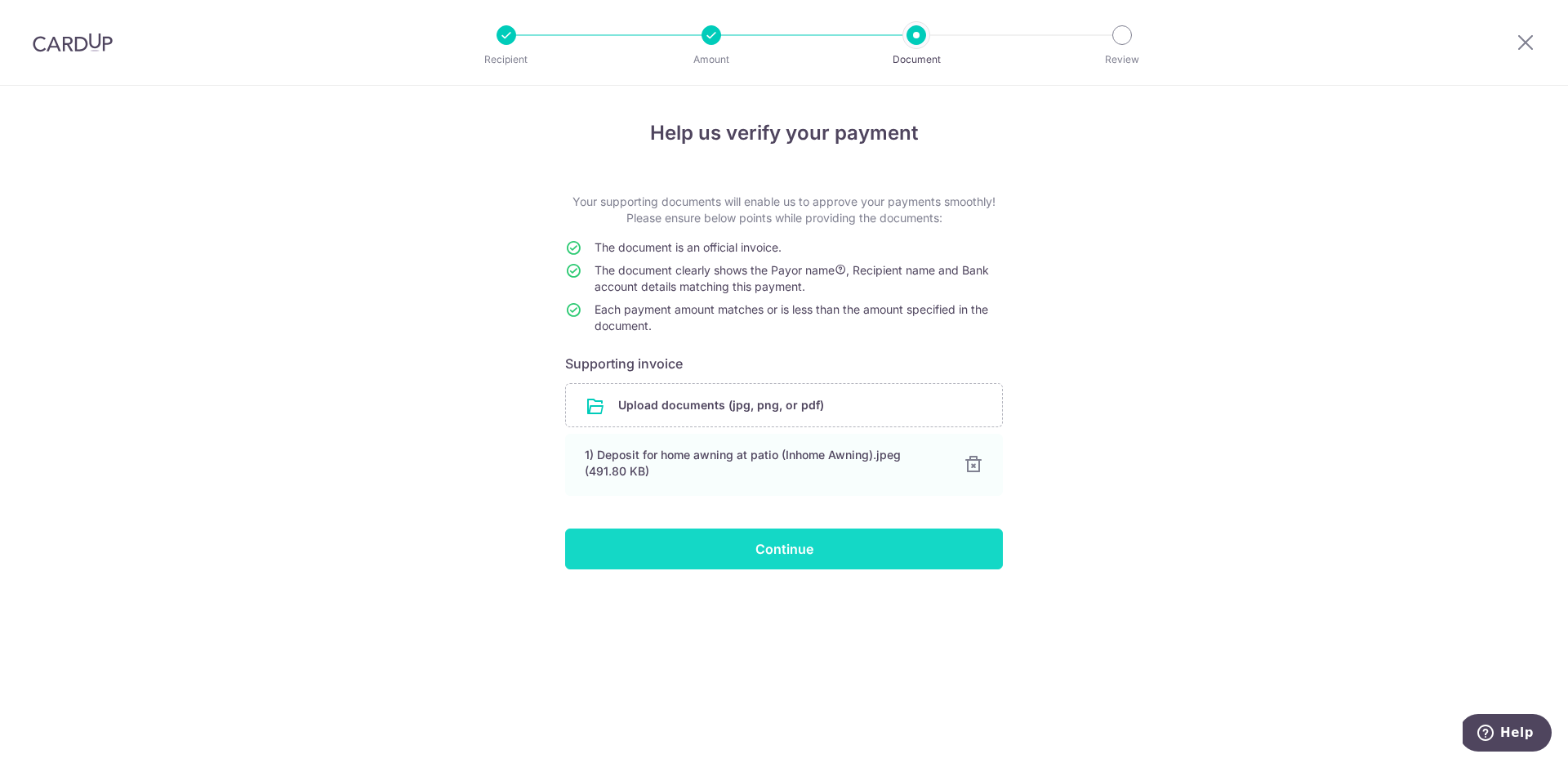
click at [876, 552] on input "Continue" at bounding box center [784, 549] width 438 height 41
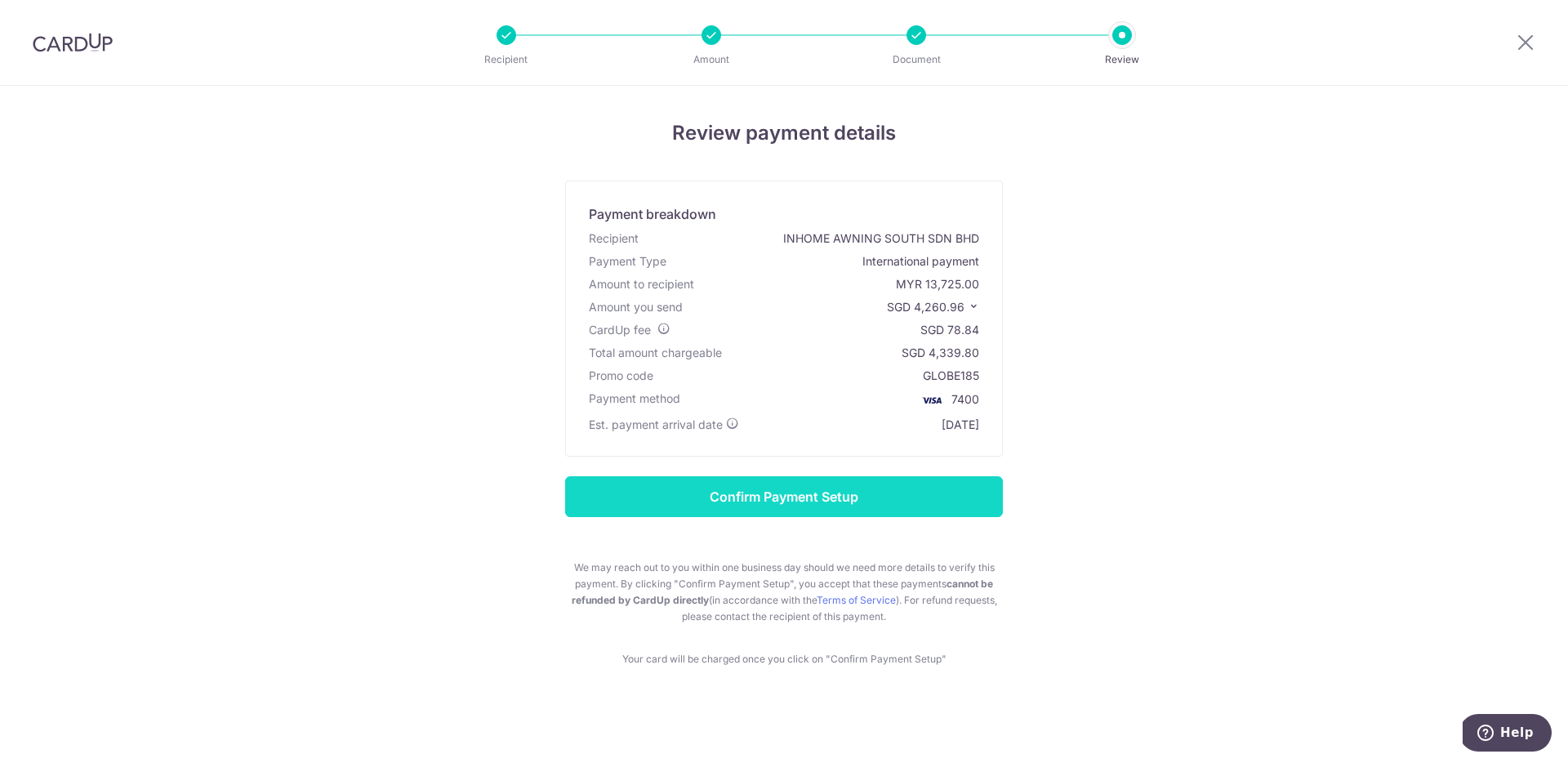
click at [841, 502] on input "Confirm Payment Setup" at bounding box center [784, 497] width 438 height 41
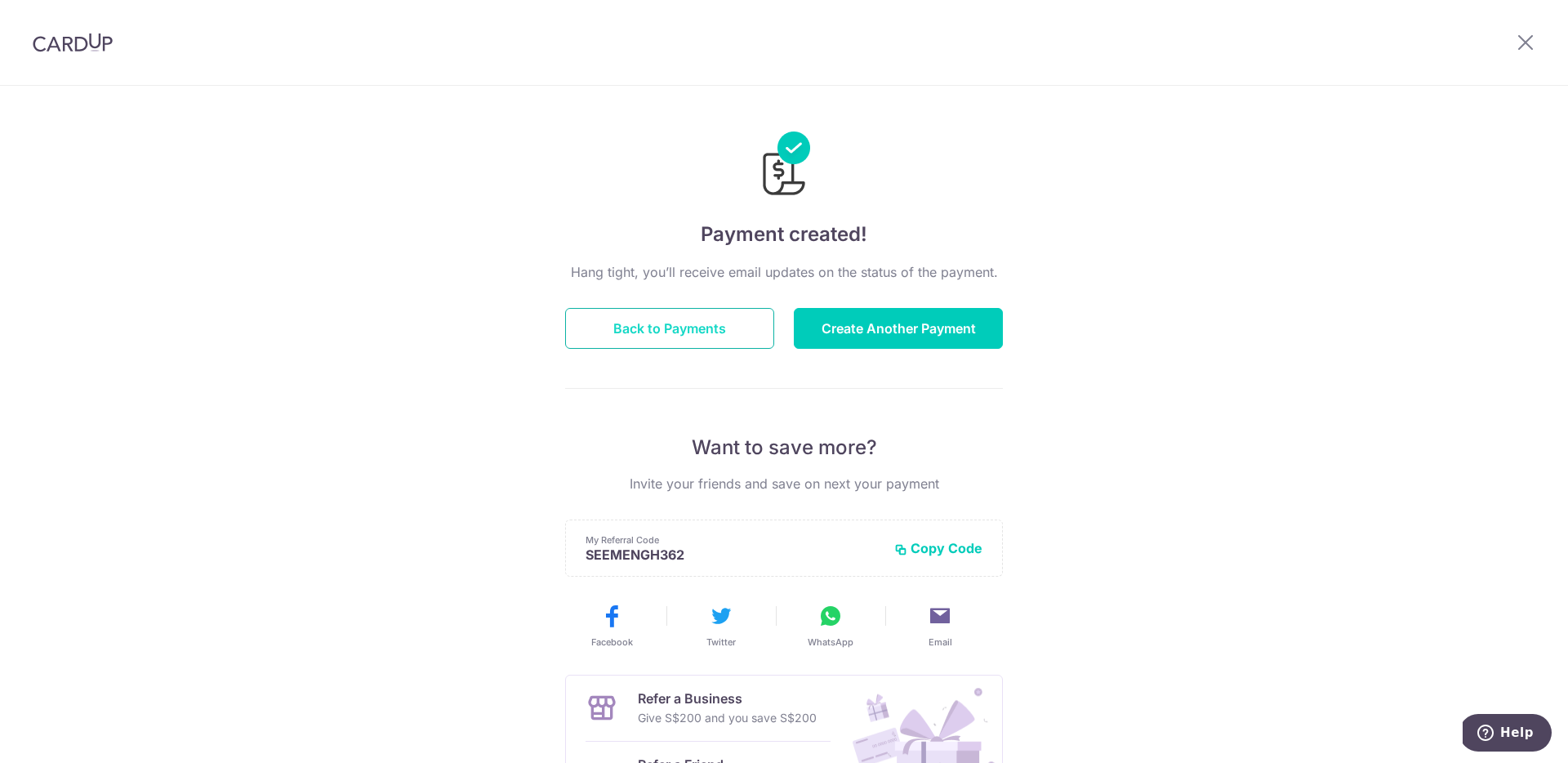
click at [724, 333] on button "Back to Payments" at bounding box center [670, 328] width 209 height 41
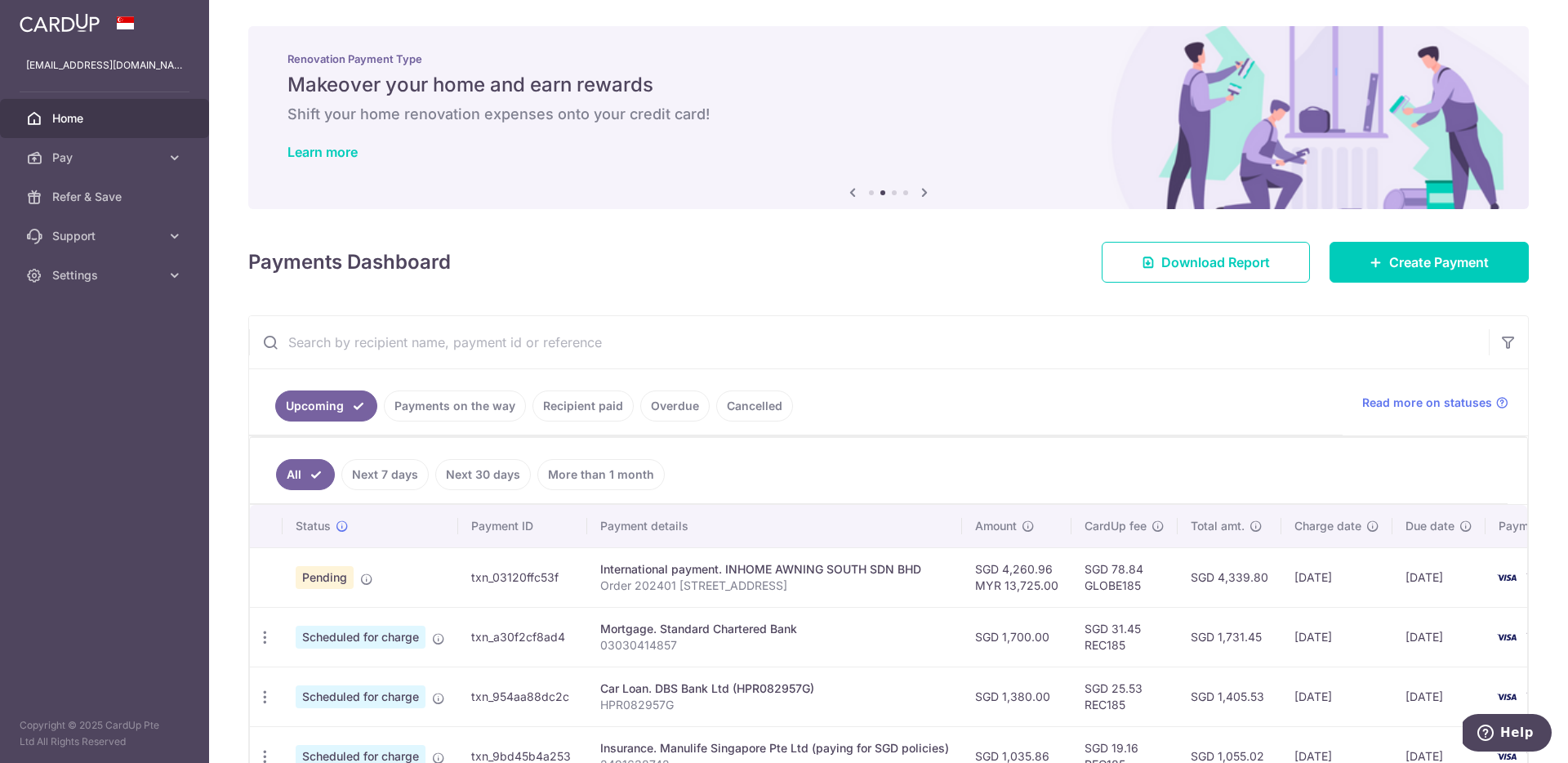
click at [641, 351] on input "text" at bounding box center [869, 342] width 1239 height 52
click at [346, 153] on link "Learn more" at bounding box center [322, 152] width 71 height 16
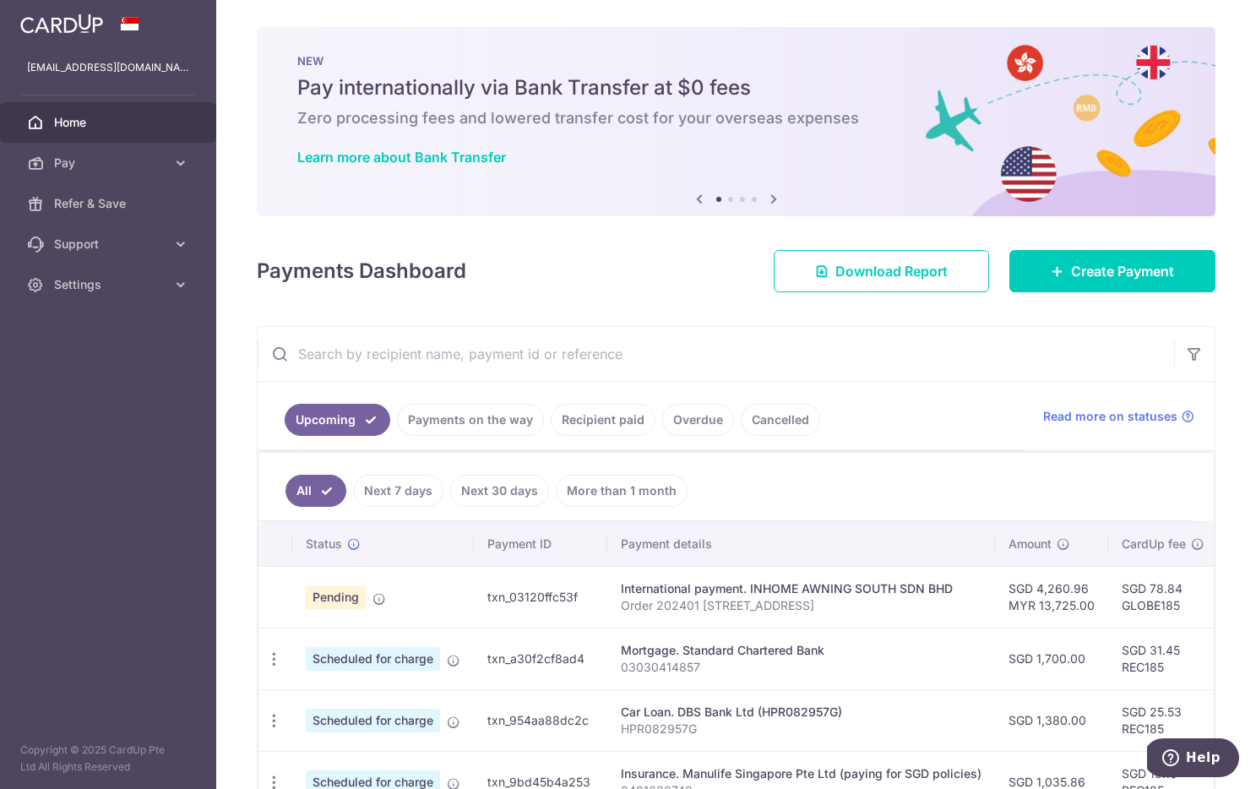
click at [615, 428] on link "Recipient paid" at bounding box center [603, 420] width 105 height 32
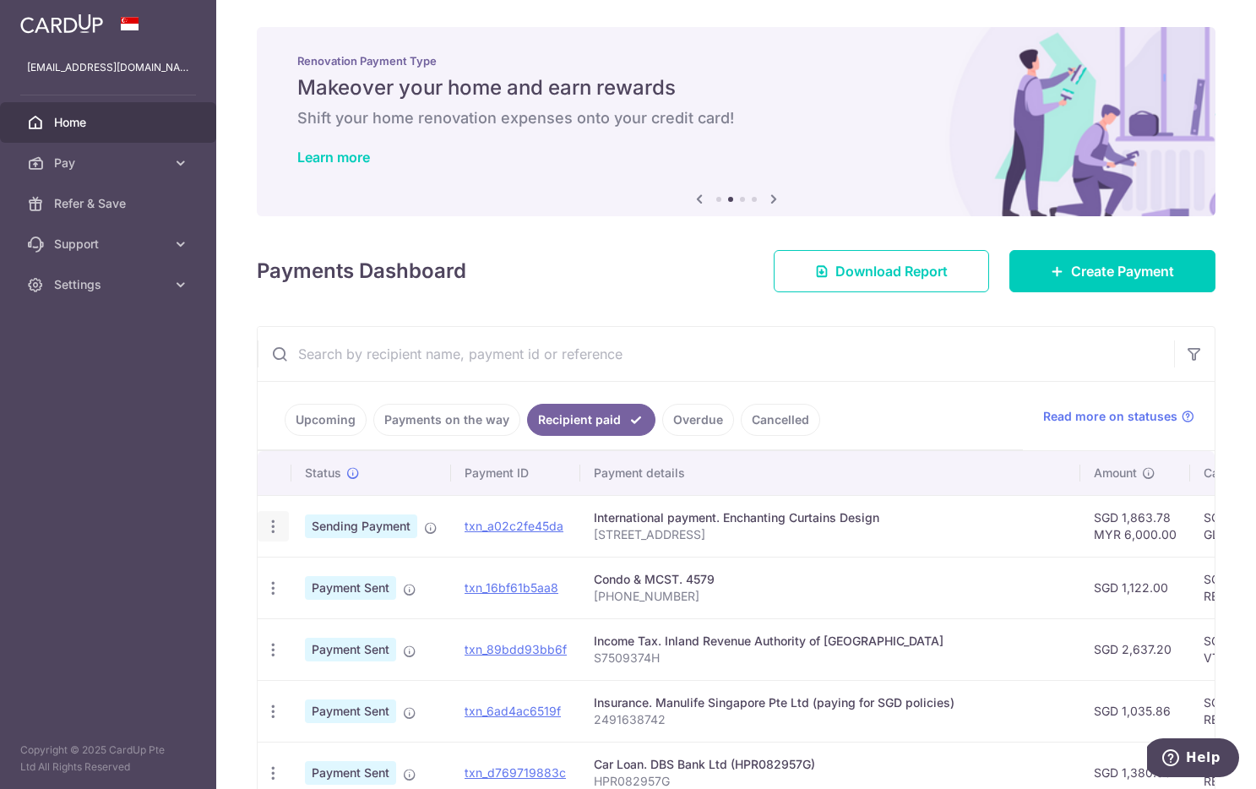
click at [275, 521] on icon "button" at bounding box center [273, 527] width 18 height 18
click at [343, 570] on span "PDF Receipt" at bounding box center [363, 572] width 115 height 17
